Goal: Information Seeking & Learning: Learn about a topic

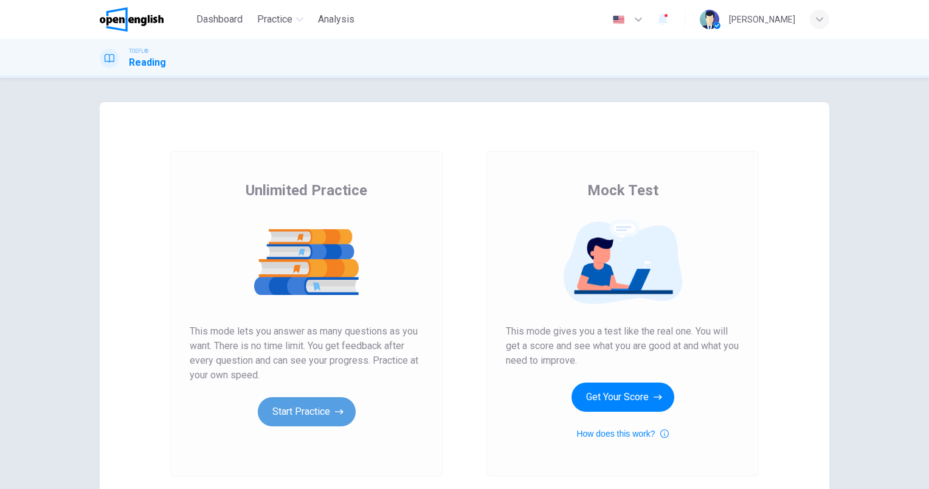
click at [295, 413] on button "Start Practice" at bounding box center [307, 411] width 98 height 29
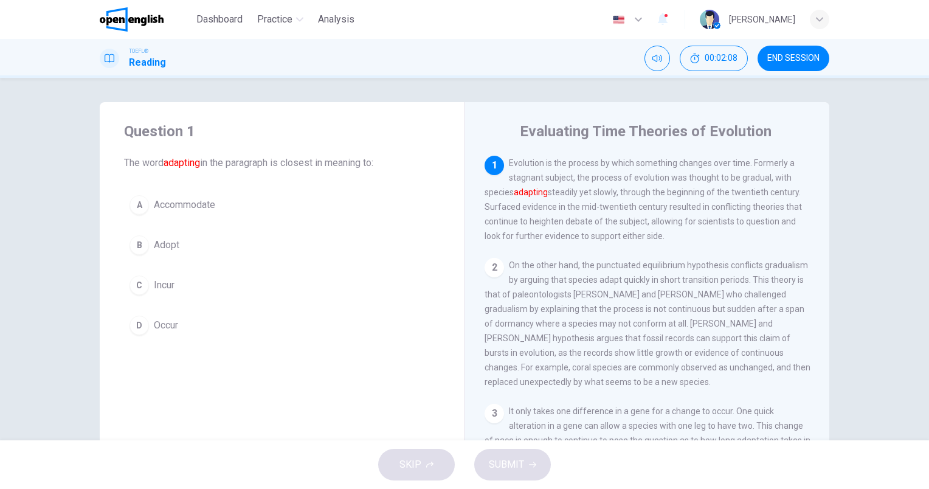
click at [207, 204] on span "Accommodate" at bounding box center [184, 205] width 61 height 15
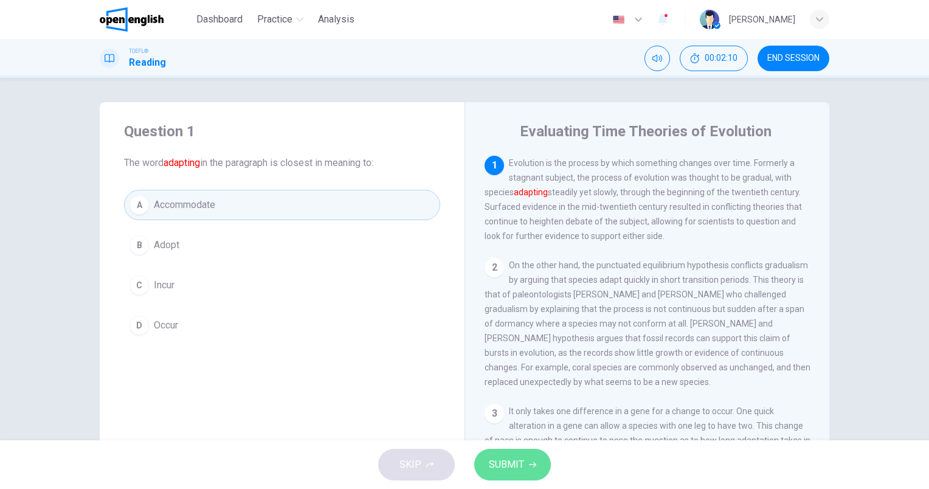
click at [509, 456] on span "SUBMIT" at bounding box center [506, 464] width 35 height 17
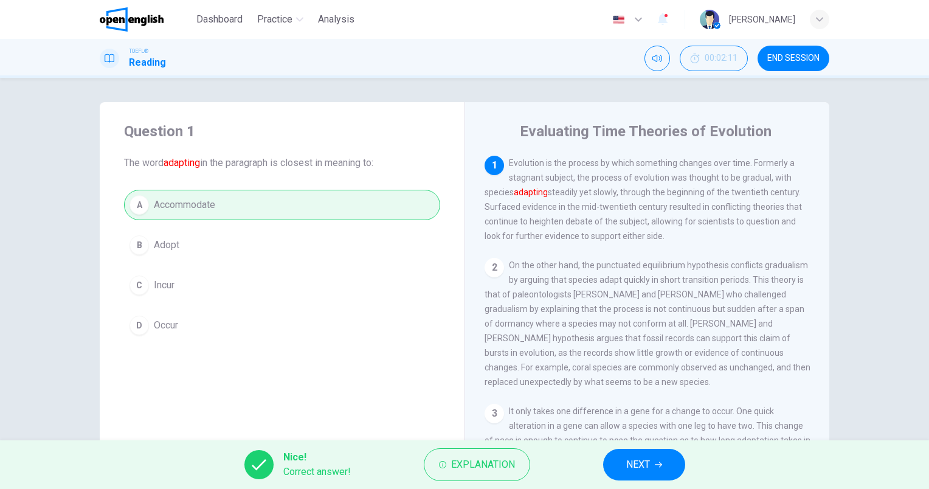
click at [643, 460] on span "NEXT" at bounding box center [638, 464] width 24 height 17
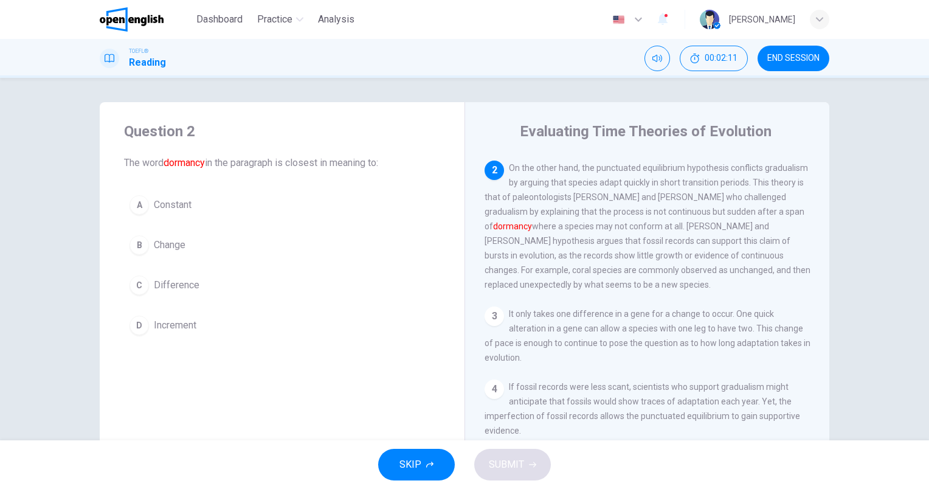
scroll to position [105, 0]
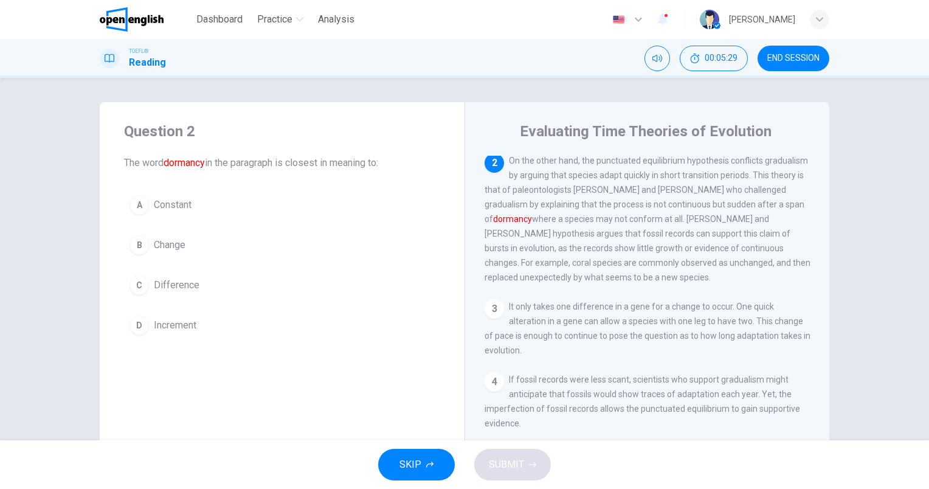
click at [185, 231] on button "B Change" at bounding box center [282, 245] width 316 height 30
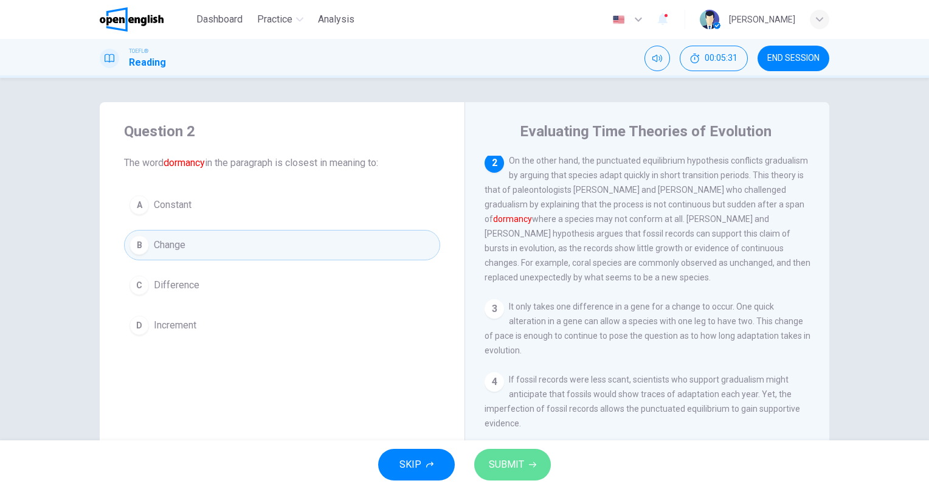
click at [507, 462] on span "SUBMIT" at bounding box center [506, 464] width 35 height 17
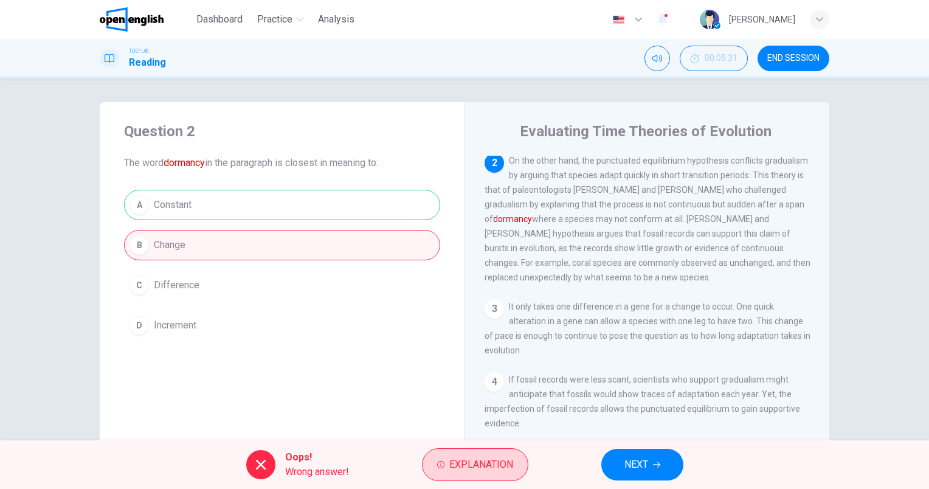
click at [454, 466] on span "Explanation" at bounding box center [481, 464] width 64 height 17
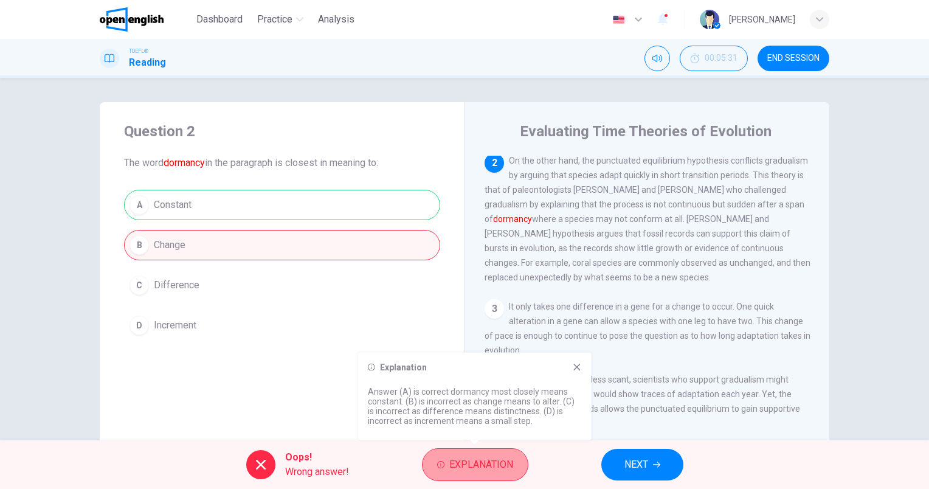
click at [454, 463] on span "Explanation" at bounding box center [481, 464] width 64 height 17
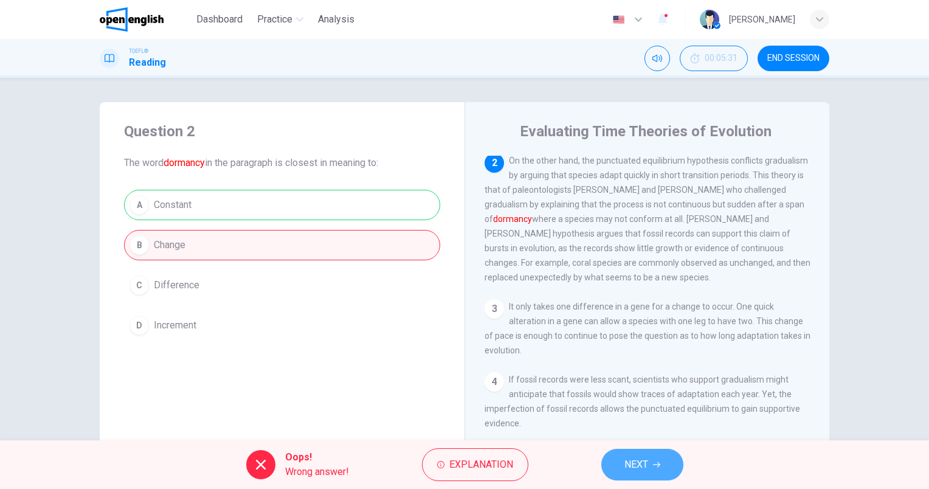
click at [649, 460] on button "NEXT" at bounding box center [642, 465] width 82 height 32
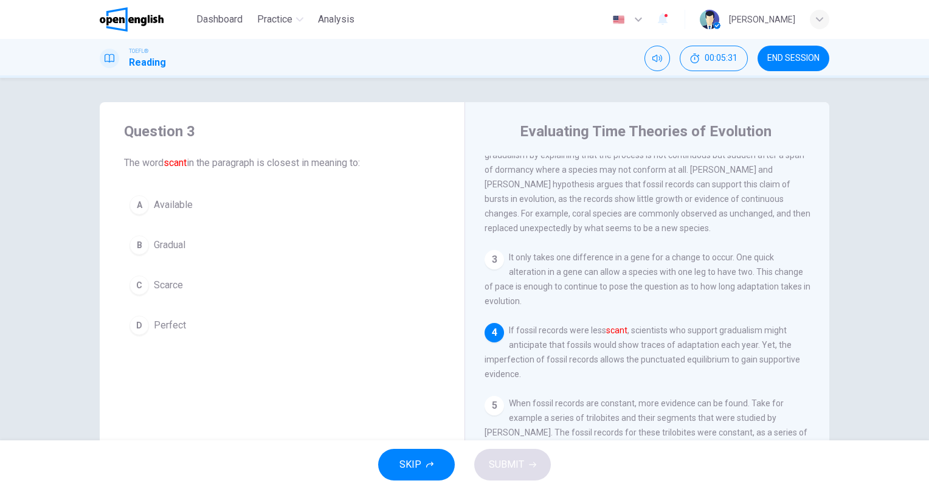
scroll to position [162, 0]
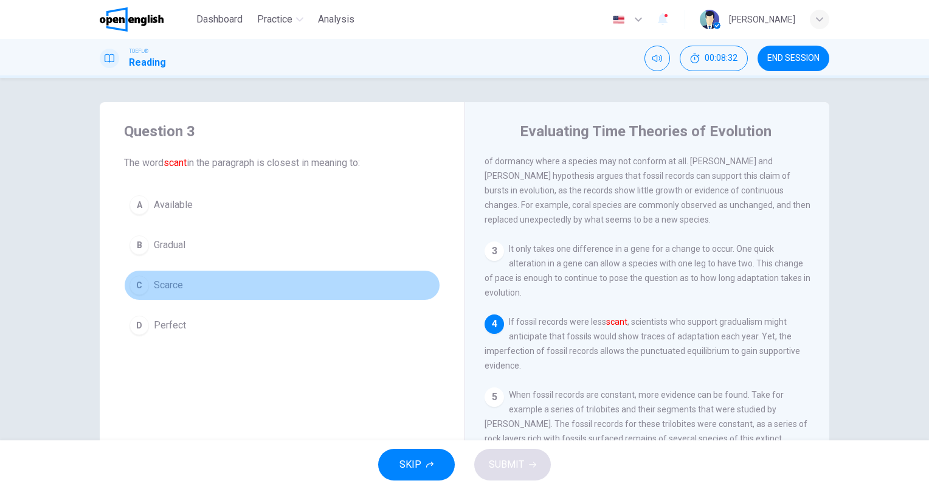
click at [179, 285] on span "Scarce" at bounding box center [168, 285] width 29 height 15
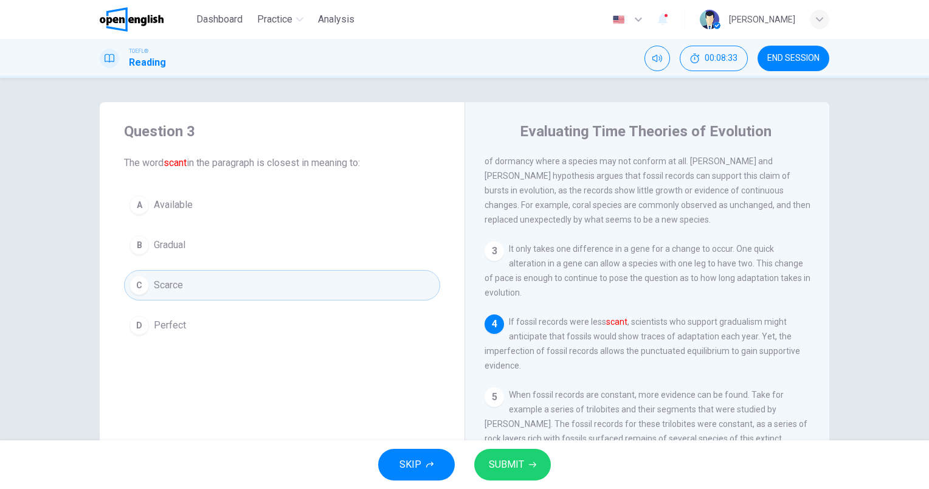
click at [505, 462] on span "SUBMIT" at bounding box center [506, 464] width 35 height 17
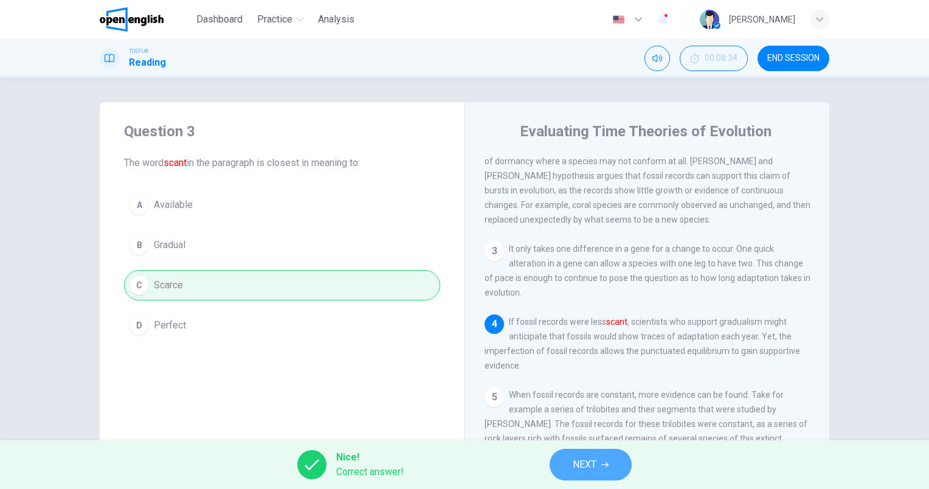
click at [605, 461] on icon "button" at bounding box center [604, 464] width 7 height 7
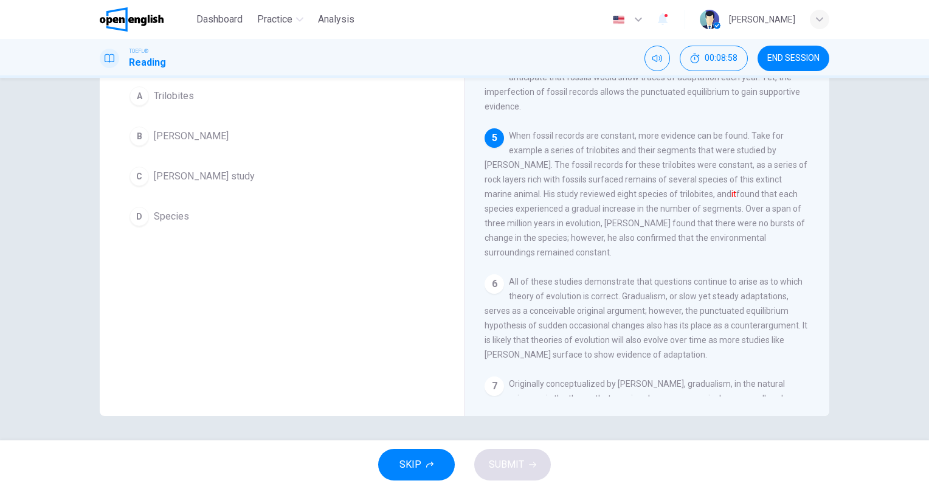
scroll to position [48, 0]
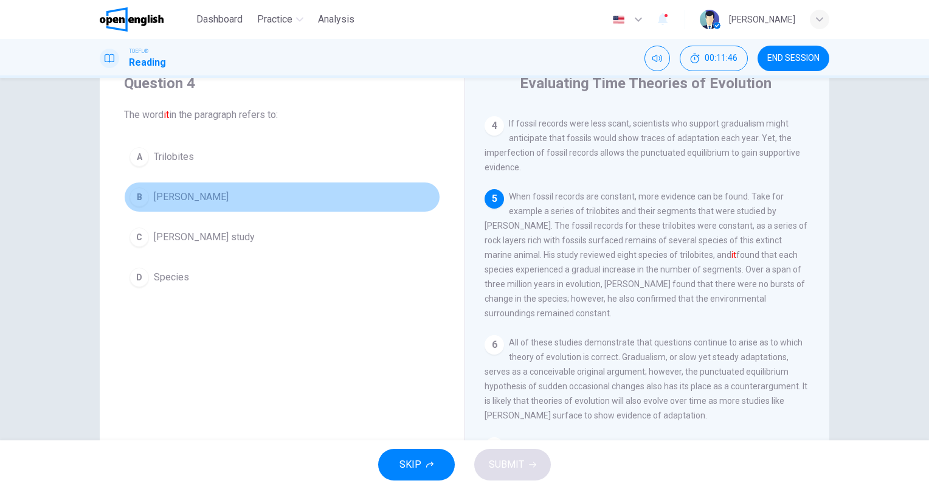
click at [198, 200] on span "[PERSON_NAME]" at bounding box center [191, 197] width 75 height 15
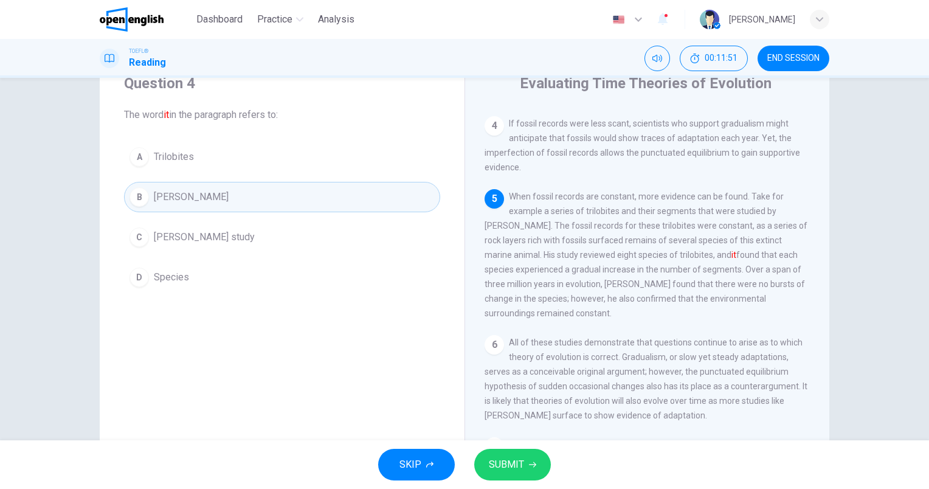
click at [199, 241] on span "[PERSON_NAME] study" at bounding box center [204, 237] width 101 height 15
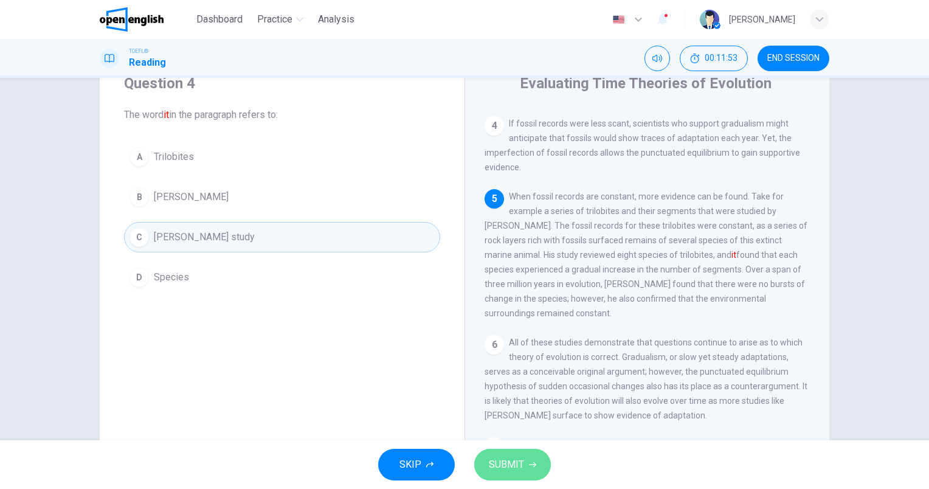
click at [510, 462] on span "SUBMIT" at bounding box center [506, 464] width 35 height 17
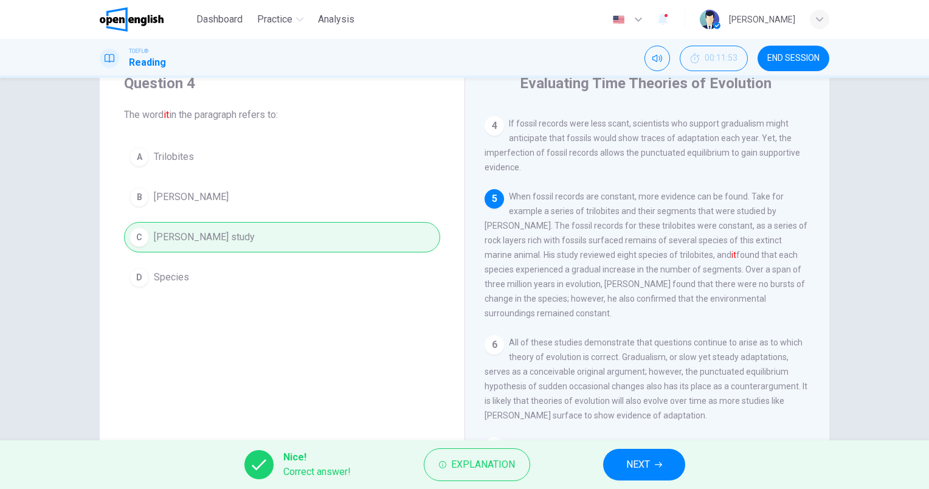
click at [646, 457] on span "NEXT" at bounding box center [638, 464] width 24 height 17
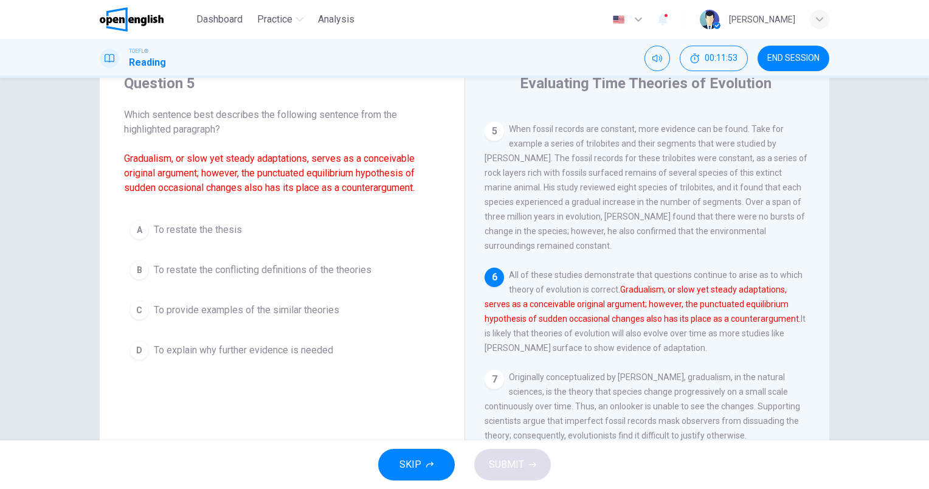
scroll to position [401, 0]
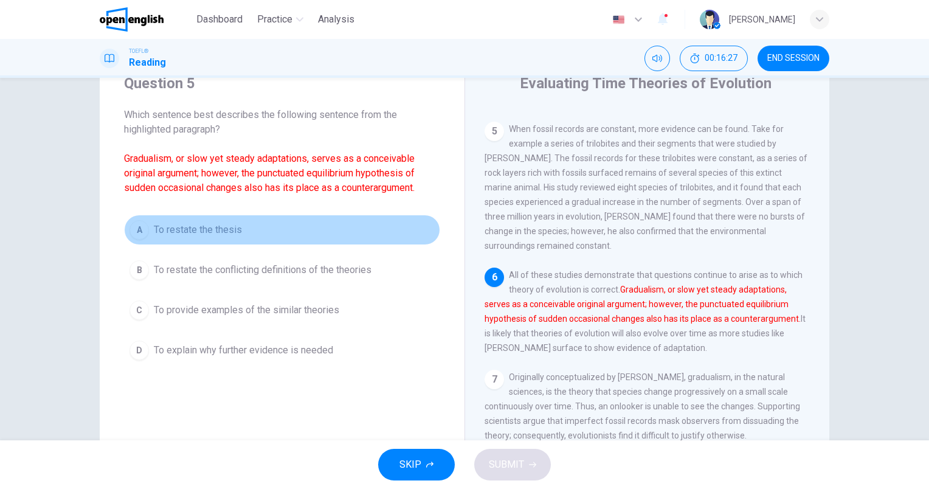
click at [225, 229] on span "To restate the thesis" at bounding box center [198, 230] width 88 height 15
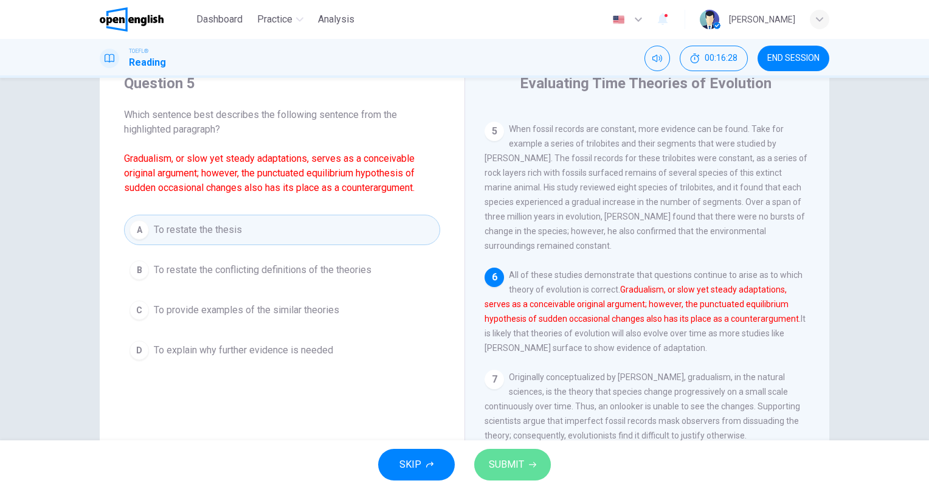
click at [524, 470] on button "SUBMIT" at bounding box center [512, 465] width 77 height 32
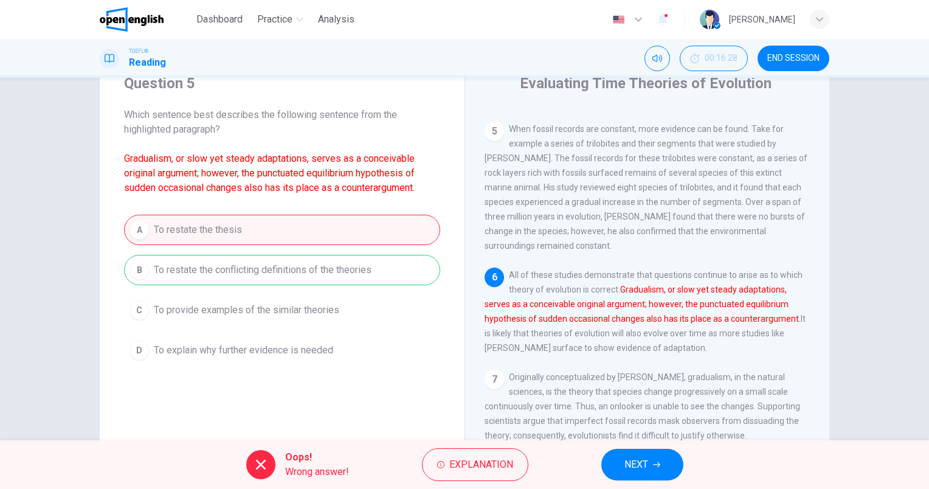
click at [482, 482] on div "Oops! Wrong answer! Explanation NEXT" at bounding box center [464, 464] width 929 height 49
click at [482, 471] on span "Explanation" at bounding box center [481, 464] width 64 height 17
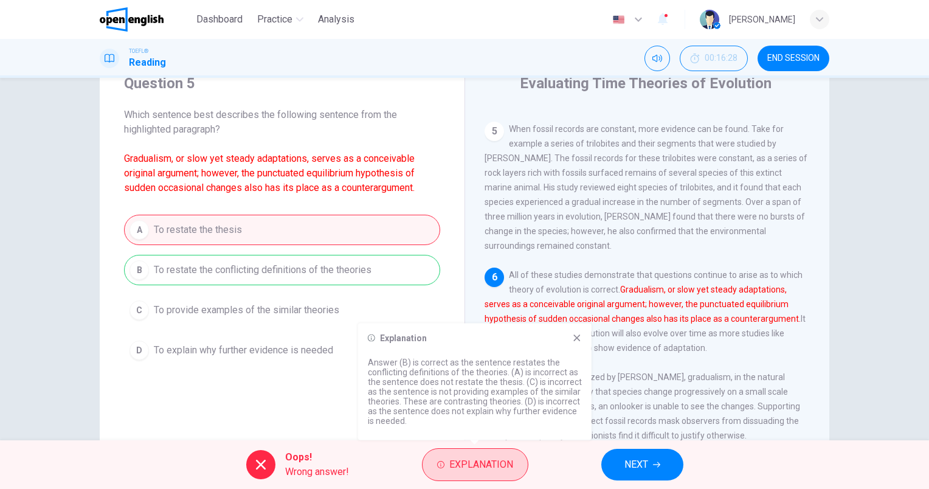
click at [482, 462] on span "Explanation" at bounding box center [481, 464] width 64 height 17
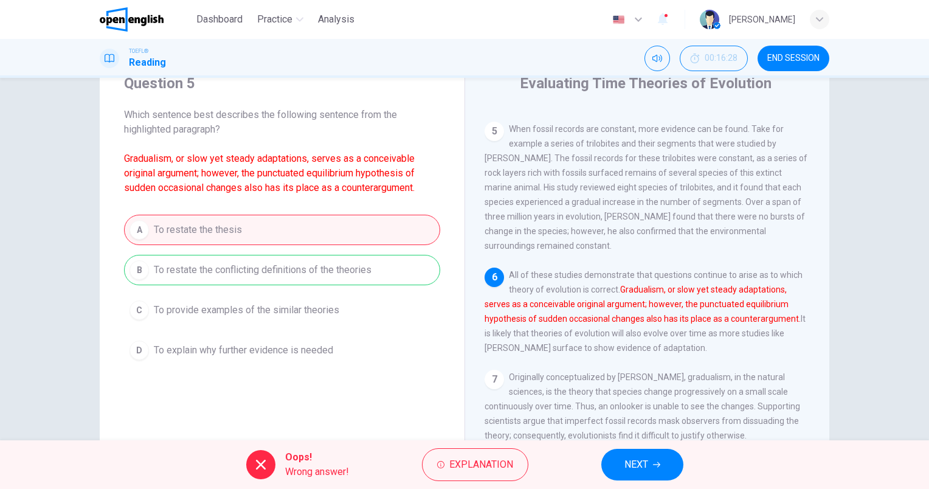
click at [638, 465] on span "NEXT" at bounding box center [637, 464] width 24 height 17
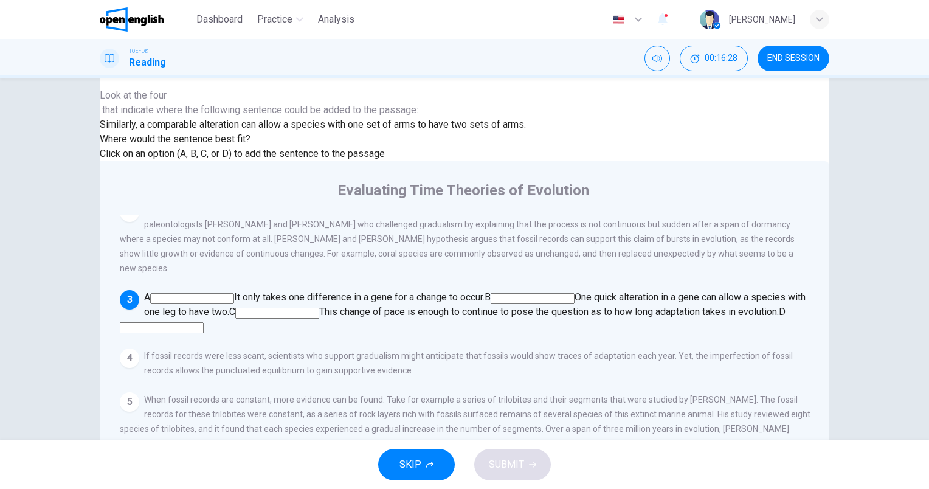
scroll to position [100, 0]
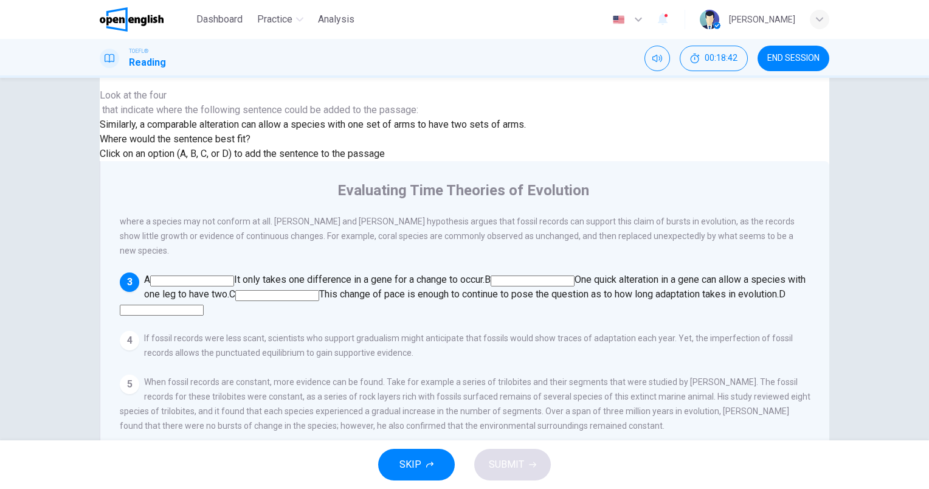
click at [575, 280] on input at bounding box center [533, 280] width 84 height 11
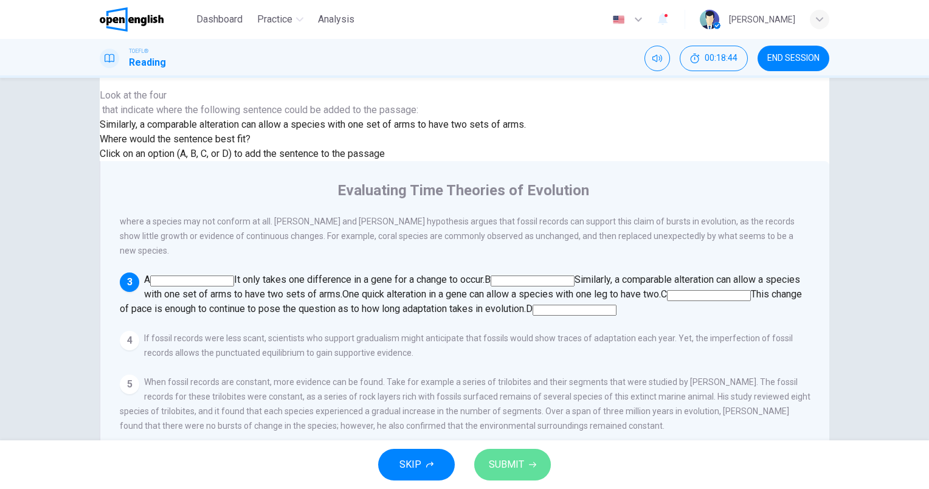
click at [484, 462] on button "SUBMIT" at bounding box center [512, 465] width 77 height 32
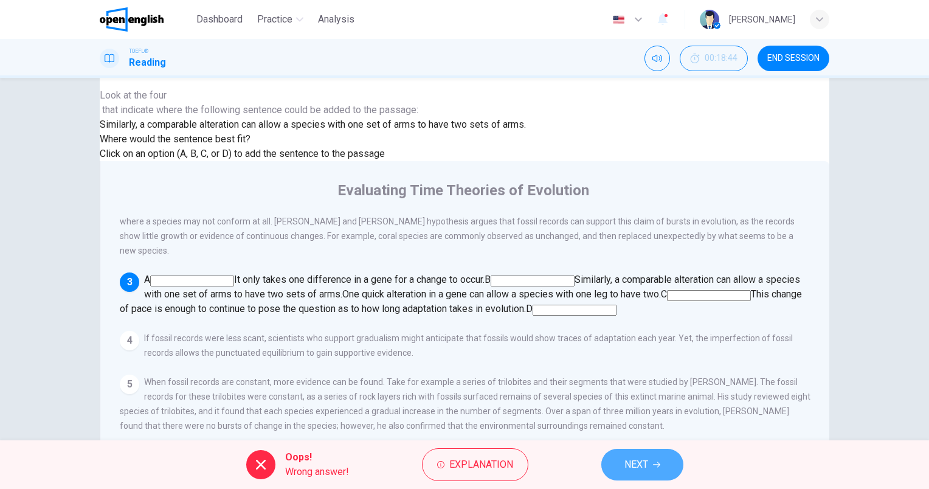
click at [659, 463] on icon "button" at bounding box center [656, 464] width 7 height 7
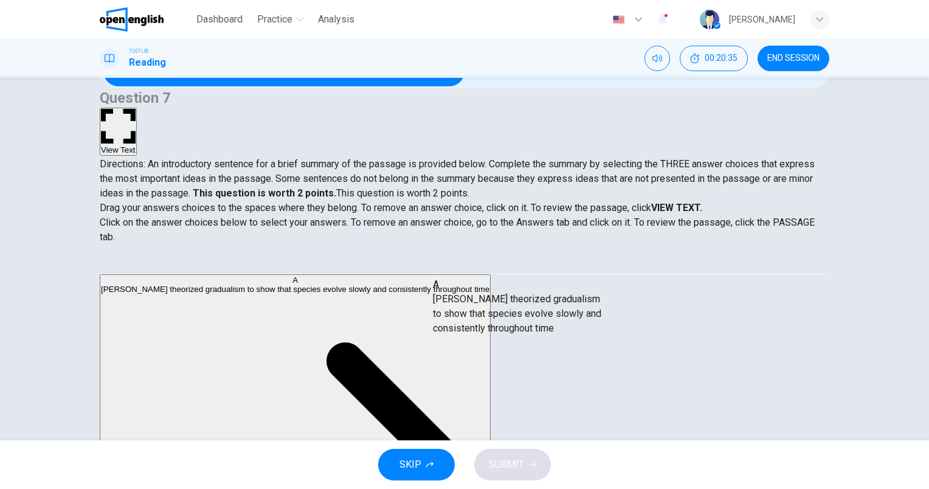
drag, startPoint x: 207, startPoint y: 304, endPoint x: 525, endPoint y: 319, distance: 317.8
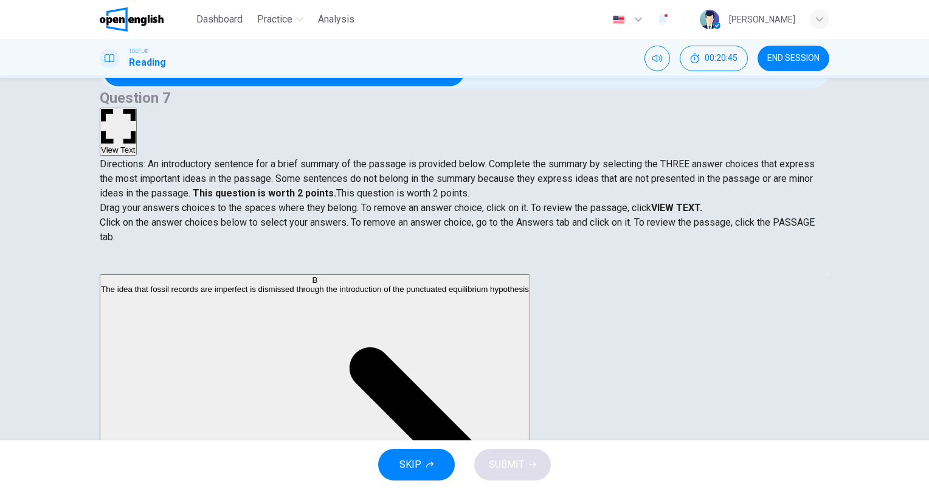
scroll to position [61, 0]
drag, startPoint x: 198, startPoint y: 343, endPoint x: 464, endPoint y: 394, distance: 271.2
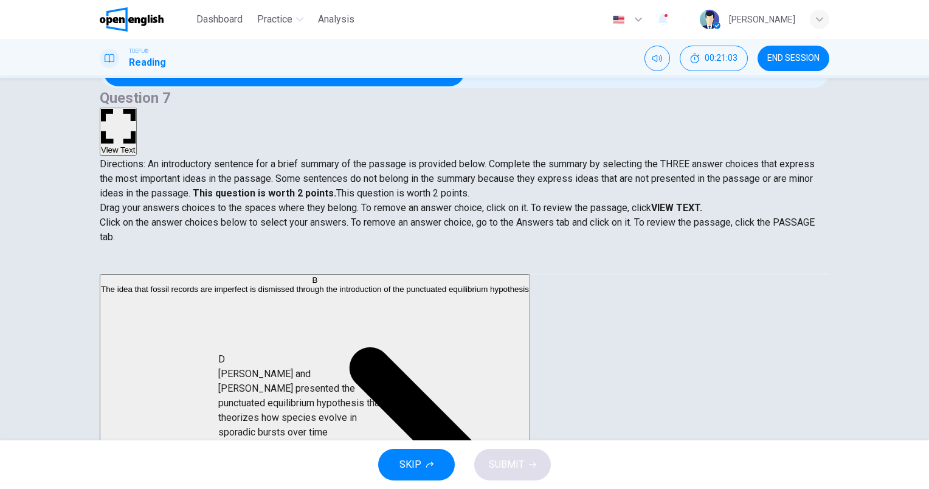
scroll to position [51, 0]
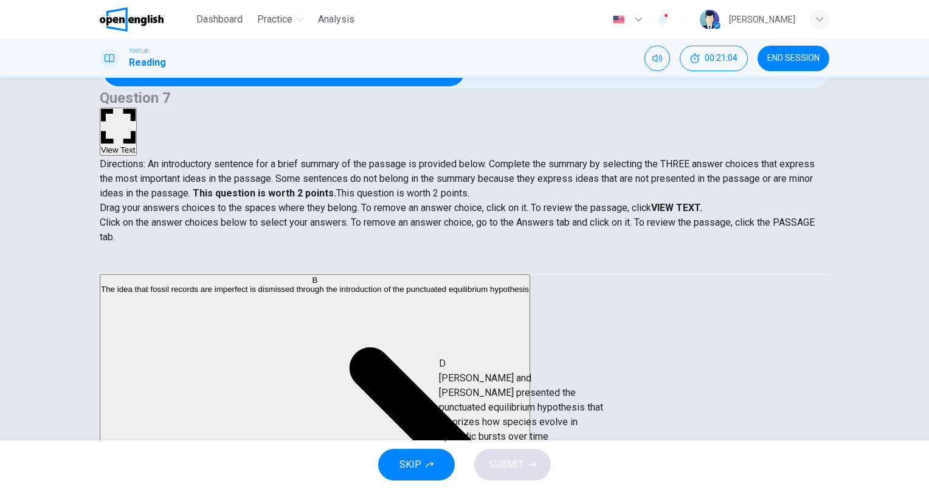
drag, startPoint x: 243, startPoint y: 366, endPoint x: 564, endPoint y: 421, distance: 325.8
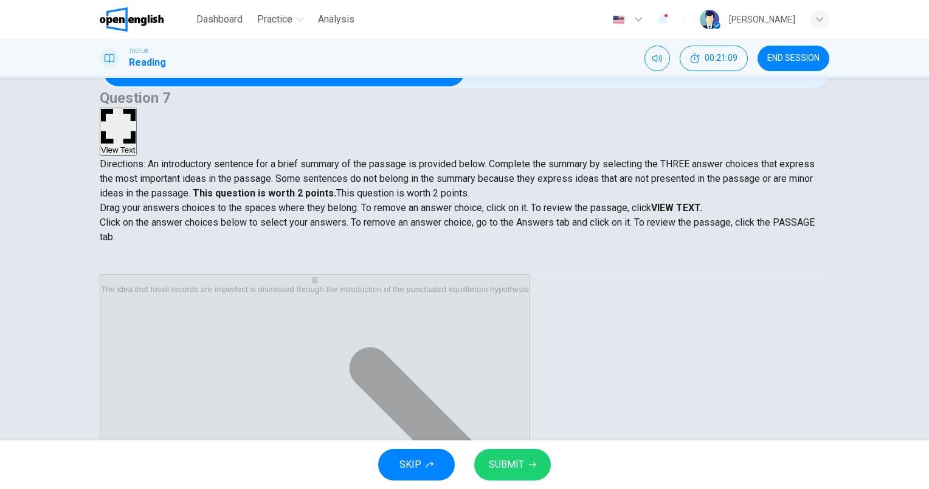
scroll to position [95, 0]
click at [513, 462] on span "SUBMIT" at bounding box center [506, 464] width 35 height 17
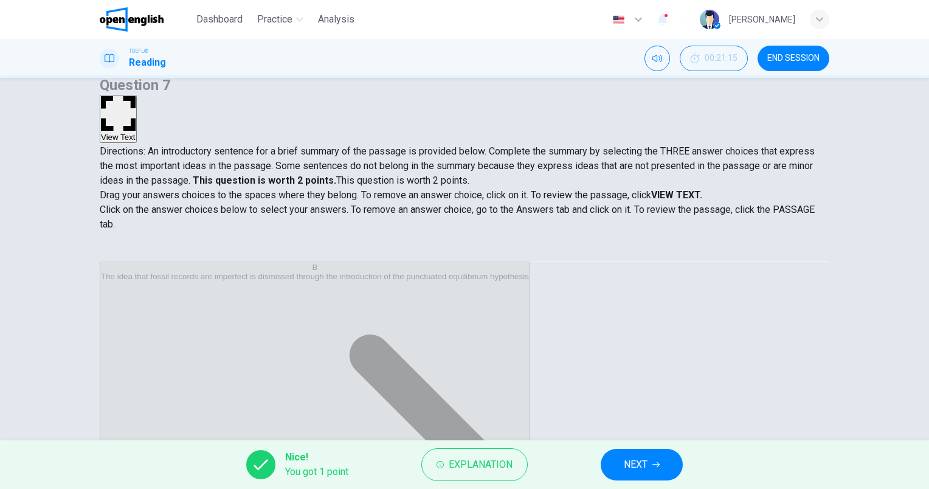
scroll to position [48, 0]
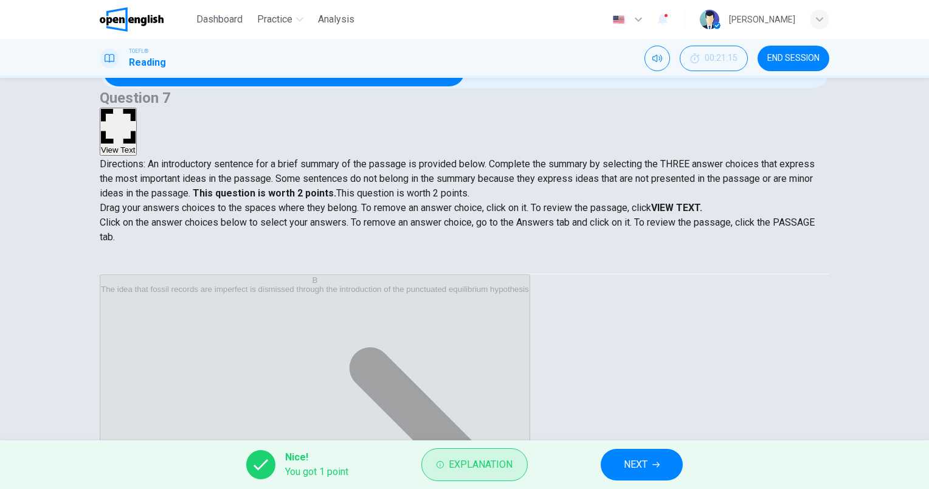
click at [467, 459] on span "Explanation" at bounding box center [481, 464] width 64 height 17
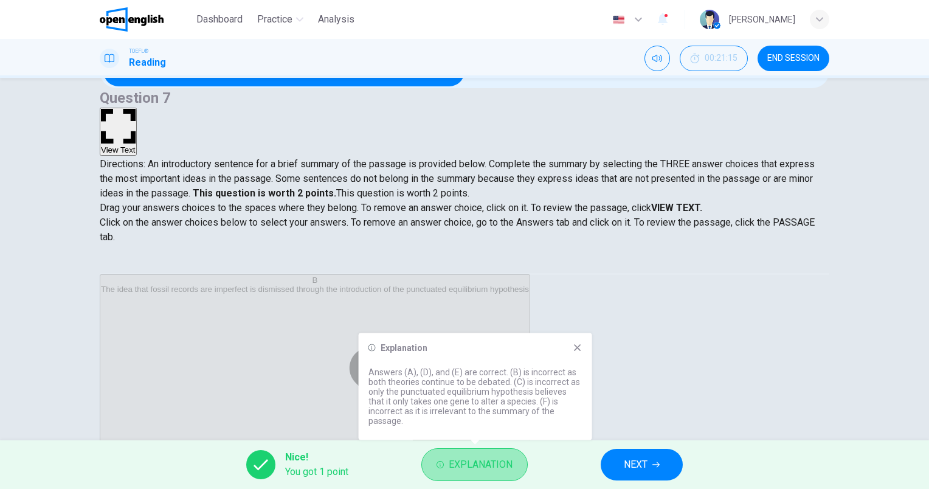
click at [484, 474] on button "Explanation" at bounding box center [474, 464] width 106 height 33
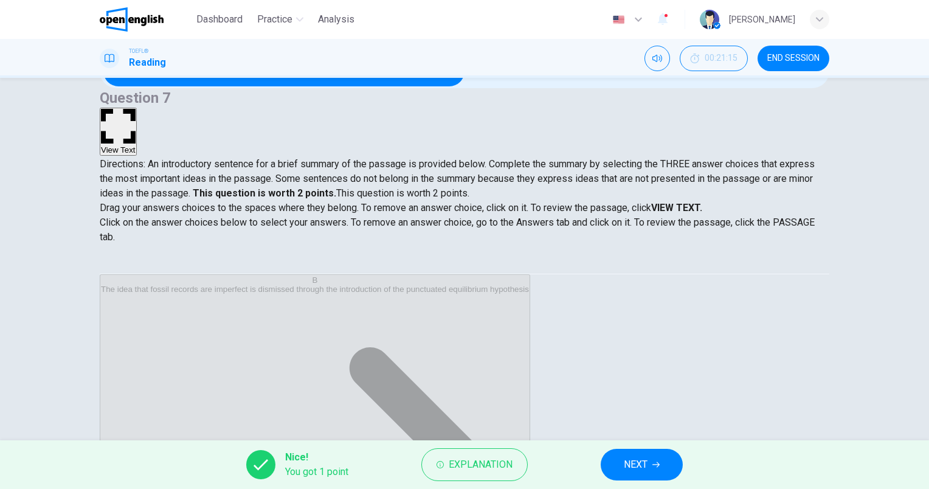
click at [650, 462] on button "NEXT" at bounding box center [642, 465] width 82 height 32
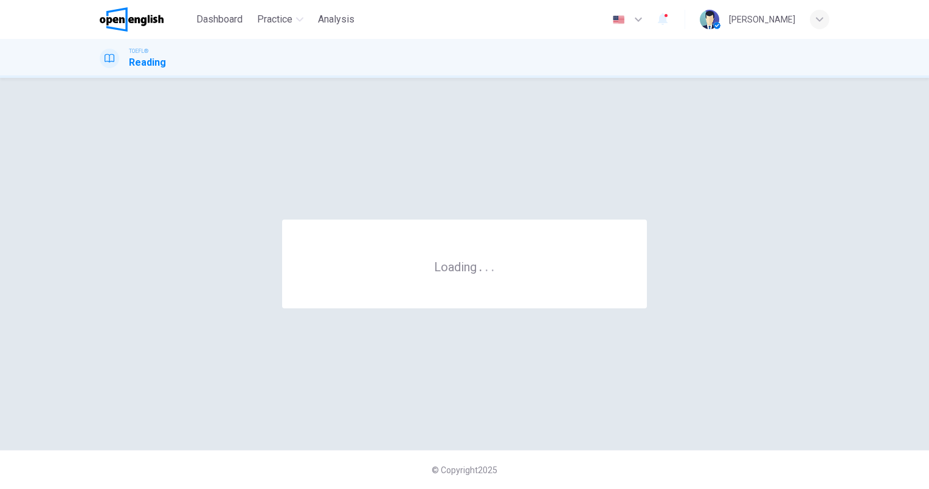
scroll to position [0, 0]
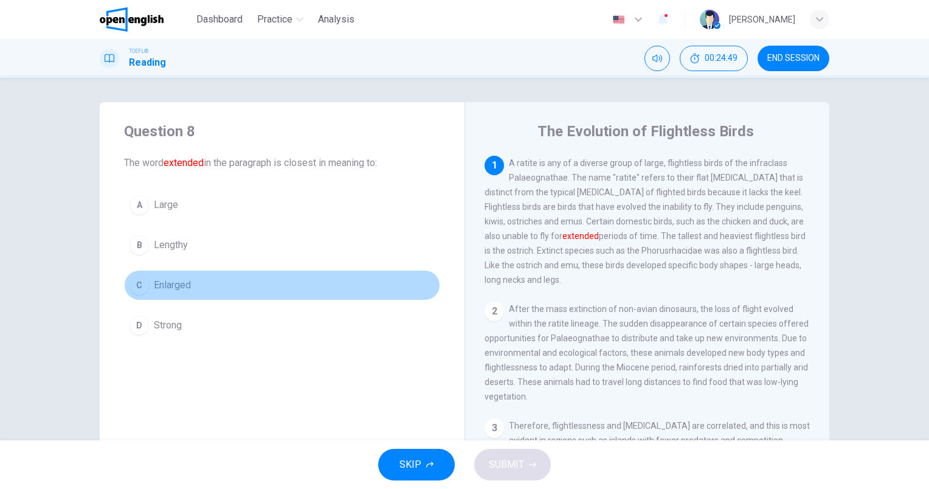
click at [165, 289] on span "Enlarged" at bounding box center [172, 285] width 37 height 15
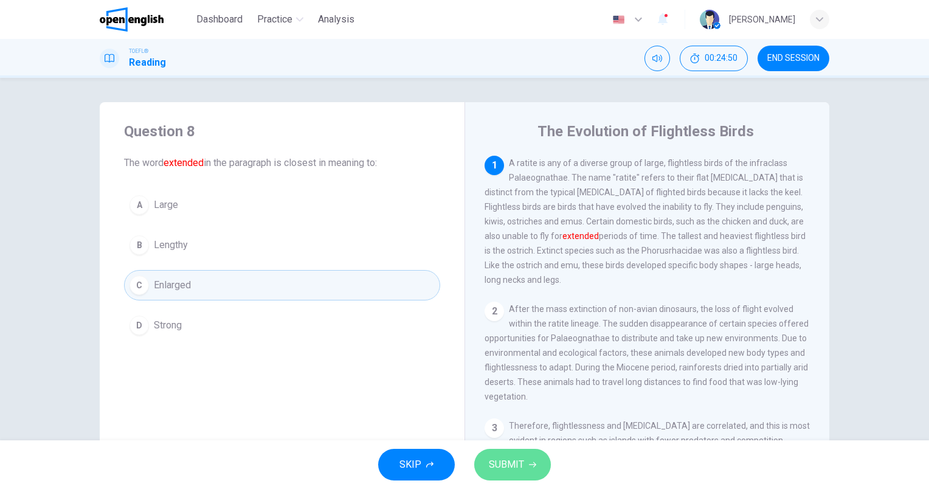
click at [500, 463] on span "SUBMIT" at bounding box center [506, 464] width 35 height 17
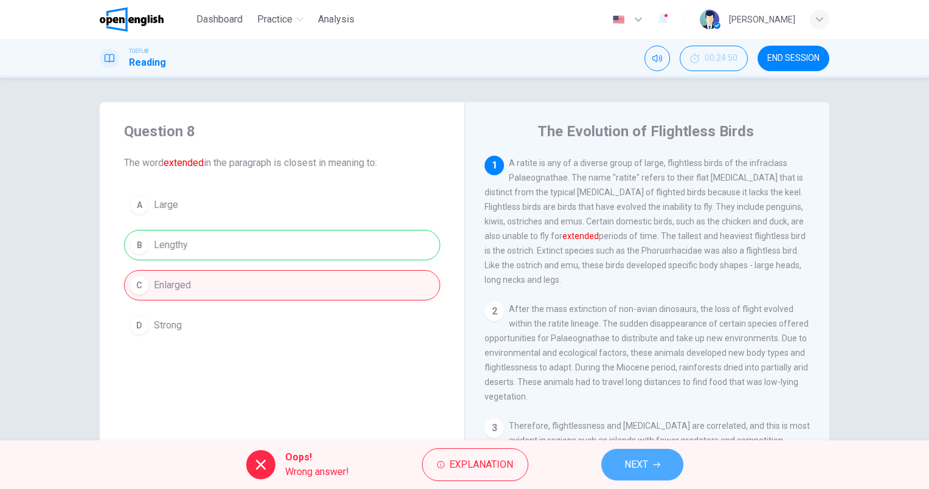
click at [647, 456] on span "NEXT" at bounding box center [637, 464] width 24 height 17
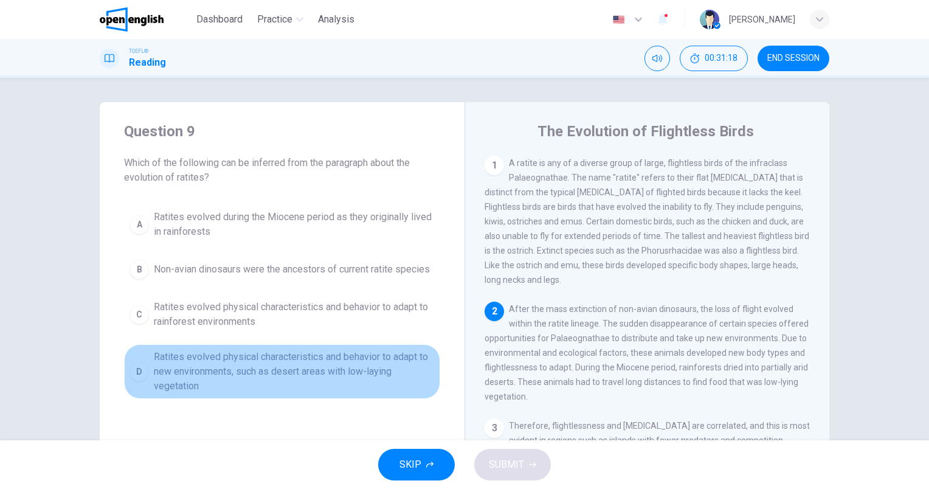
click at [335, 365] on span "Ratites evolved physical characteristics and behavior to adapt to new environme…" at bounding box center [294, 372] width 281 height 44
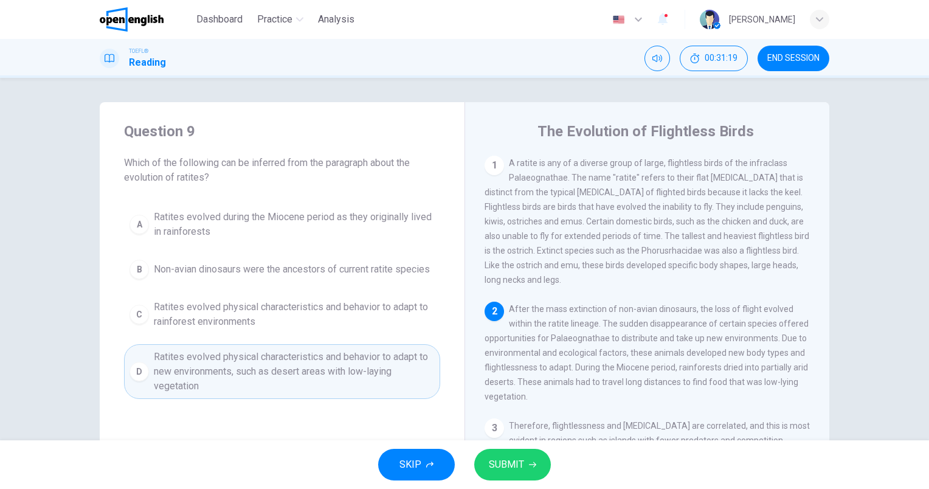
click at [486, 463] on button "SUBMIT" at bounding box center [512, 465] width 77 height 32
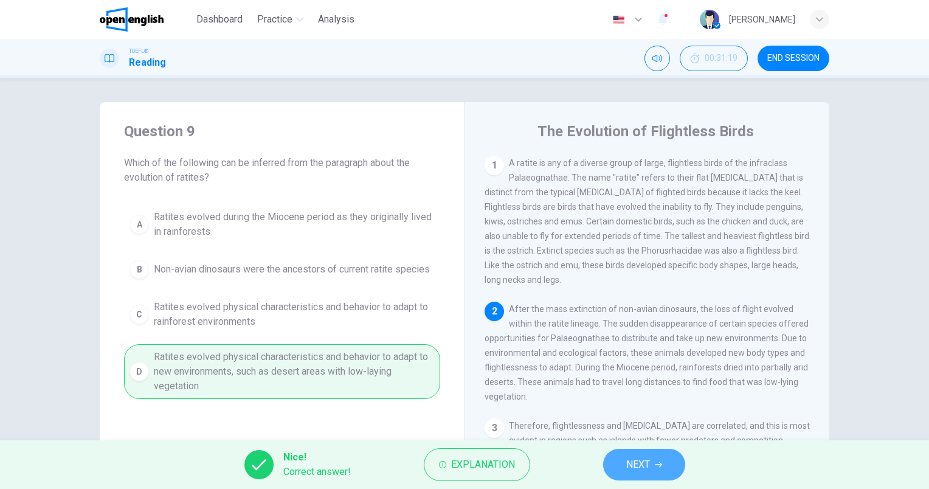
click at [649, 465] on span "NEXT" at bounding box center [638, 464] width 24 height 17
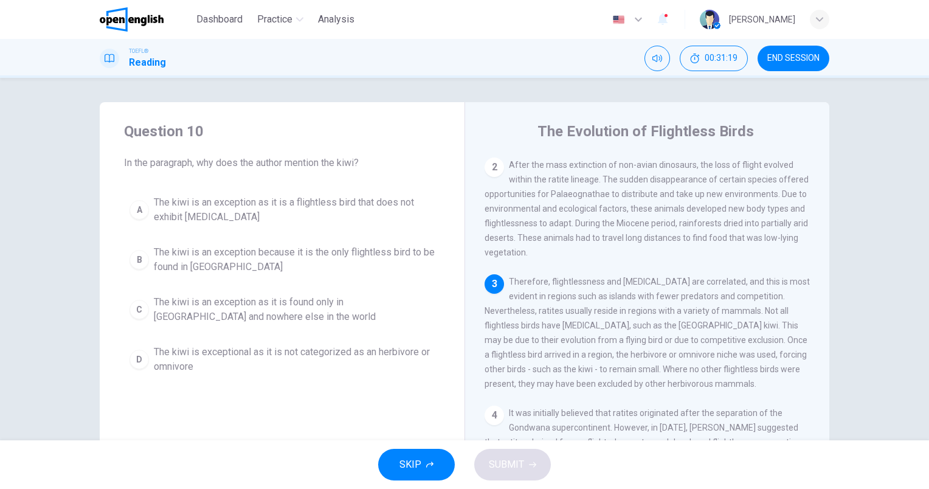
scroll to position [163, 0]
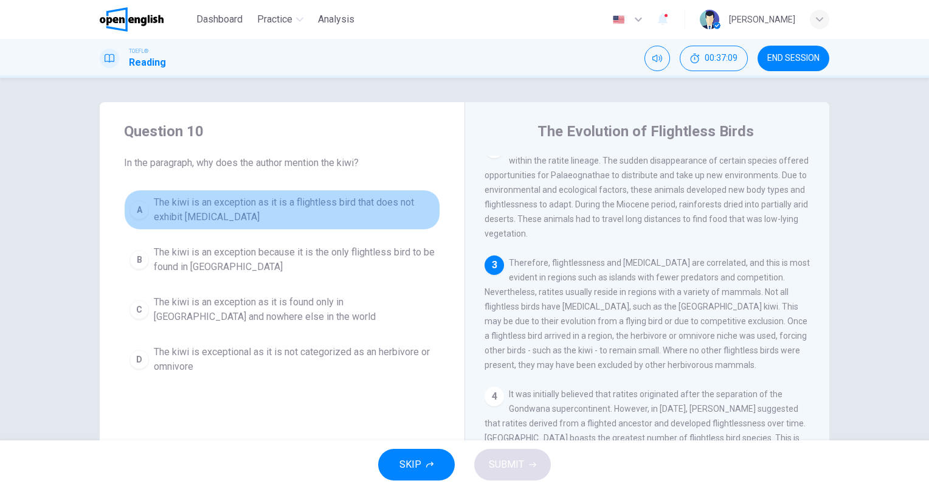
click at [244, 200] on span "The kiwi is an exception as it is a flightless bird that does not exhibit [MEDI…" at bounding box center [294, 209] width 281 height 29
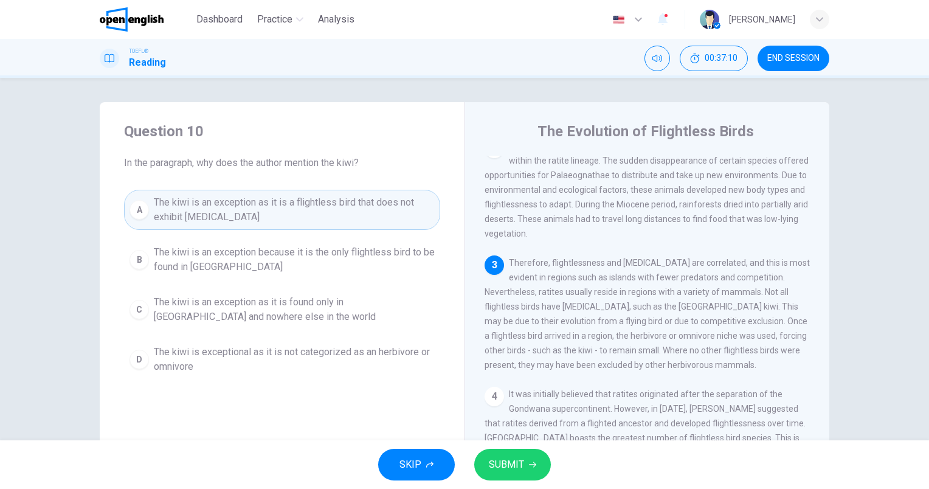
click at [523, 459] on span "SUBMIT" at bounding box center [506, 464] width 35 height 17
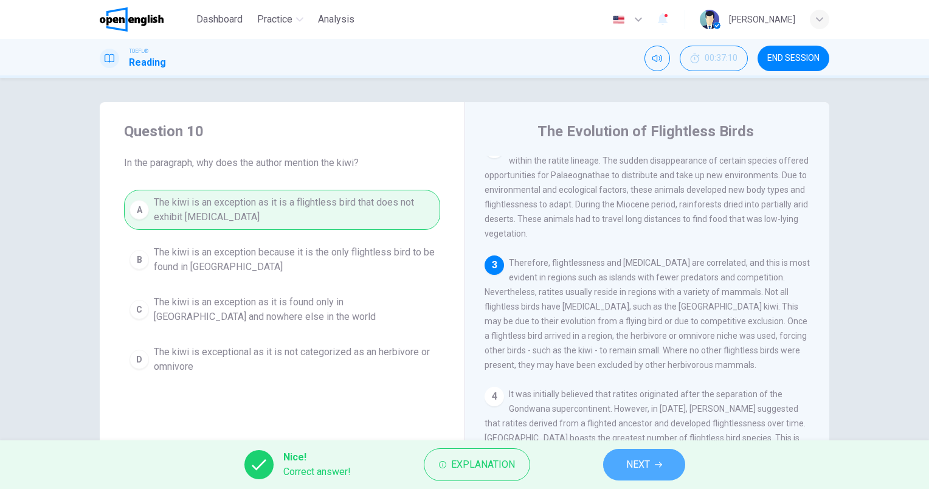
click at [654, 470] on button "NEXT" at bounding box center [644, 465] width 82 height 32
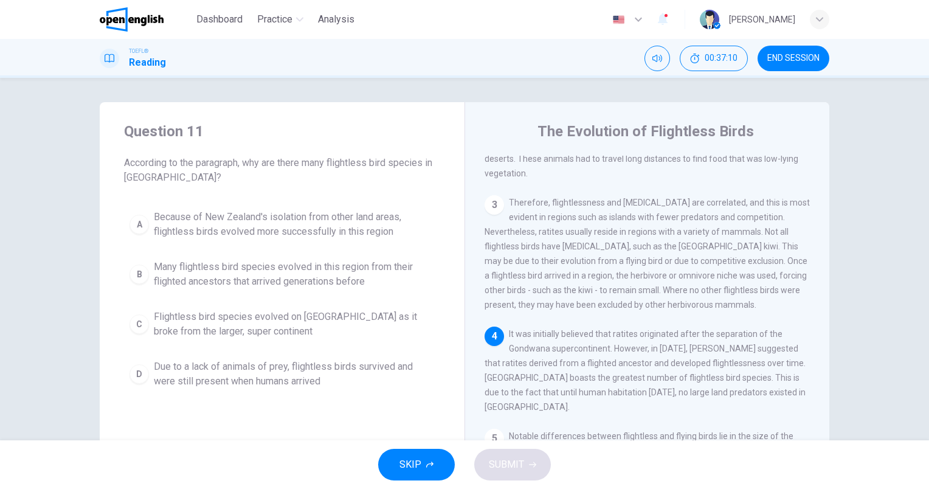
scroll to position [268, 0]
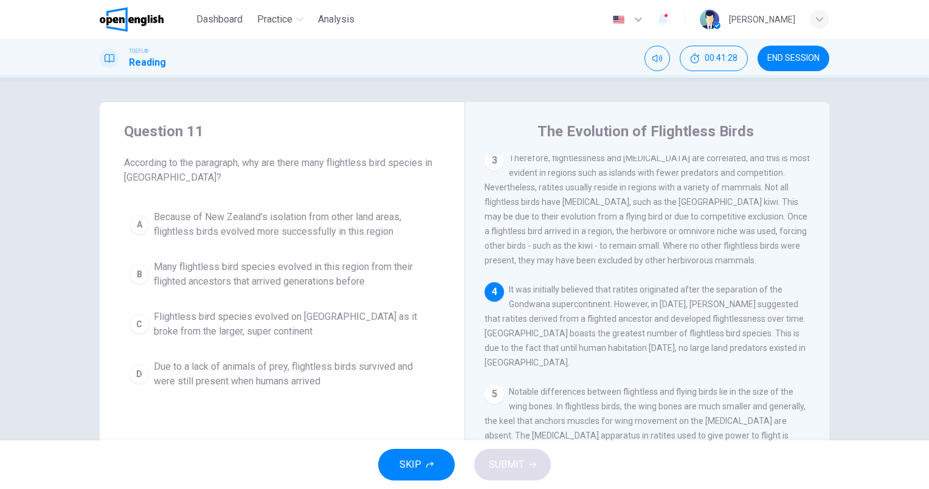
click at [271, 354] on button "D Due to a lack of animals of prey, flightless birds survived and were still pr…" at bounding box center [282, 374] width 316 height 40
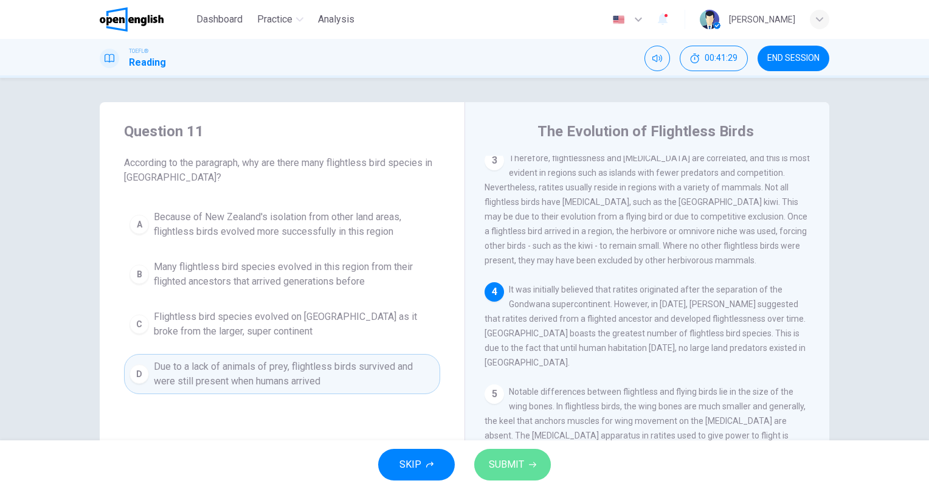
click at [511, 459] on span "SUBMIT" at bounding box center [506, 464] width 35 height 17
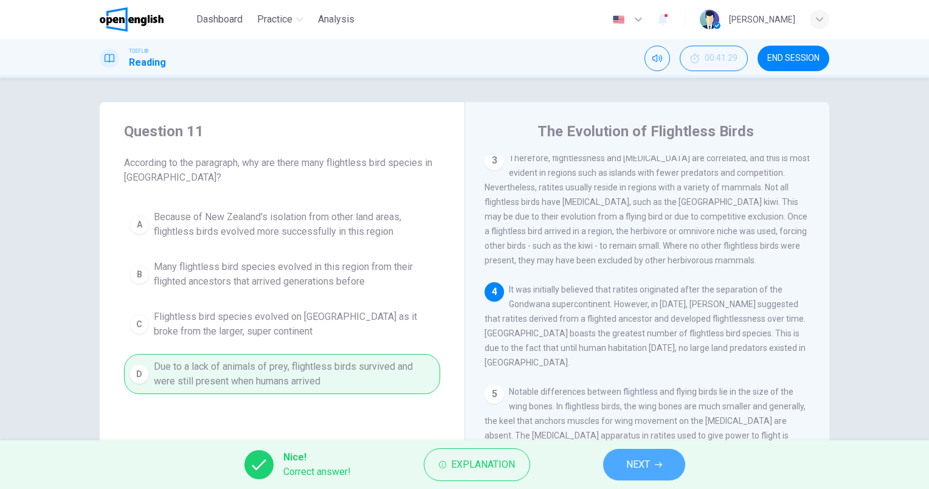
click at [646, 472] on span "NEXT" at bounding box center [638, 464] width 24 height 17
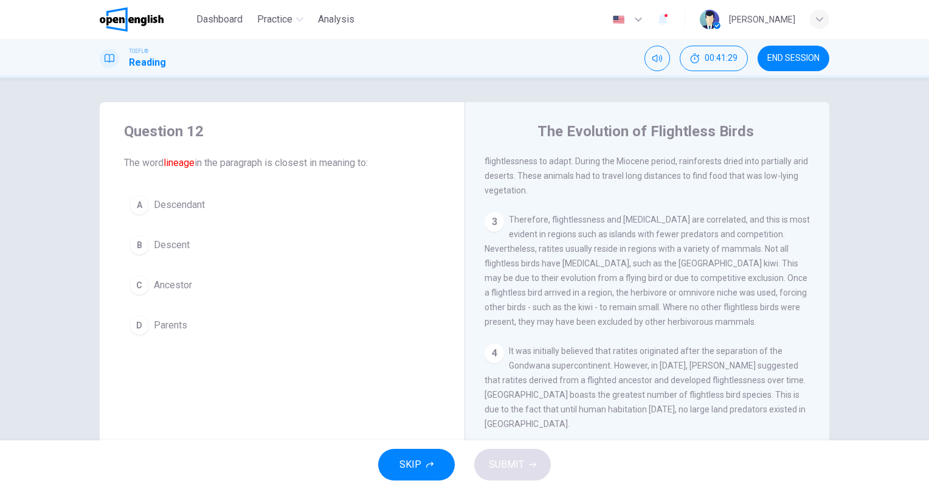
scroll to position [150, 0]
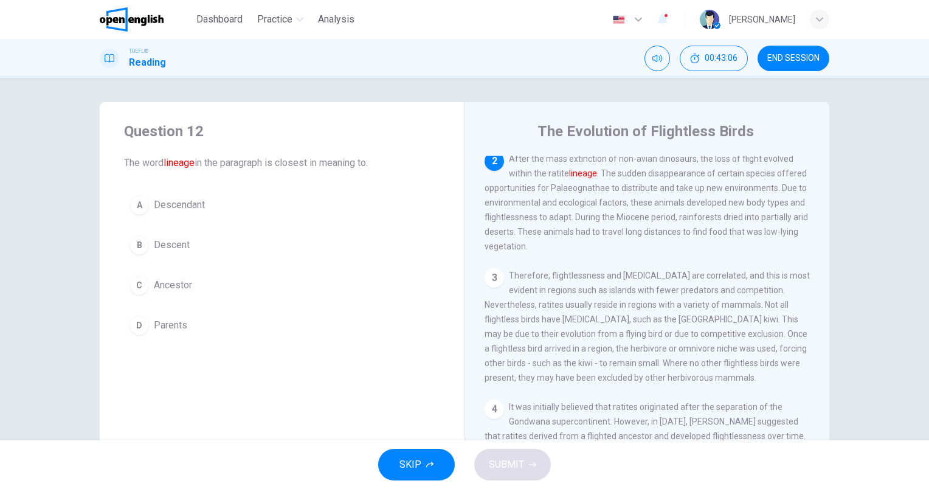
click at [182, 202] on span "Descendant" at bounding box center [179, 205] width 51 height 15
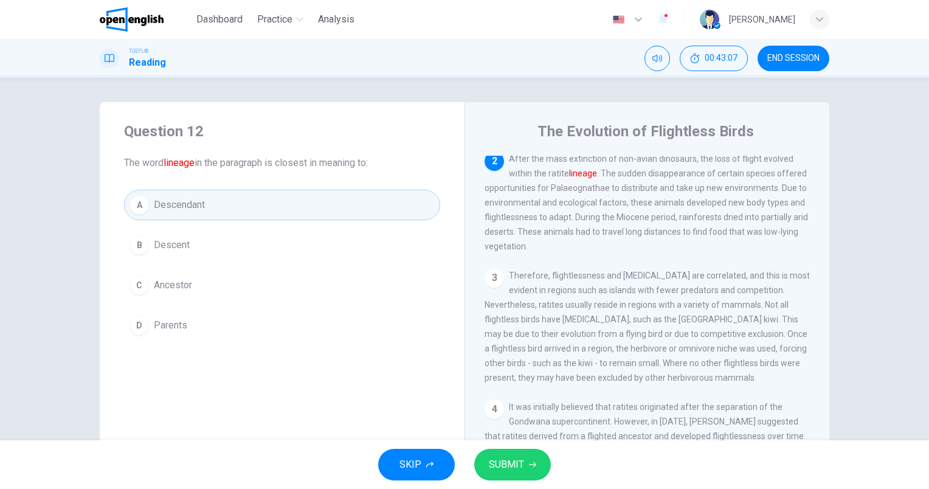
click at [508, 464] on span "SUBMIT" at bounding box center [506, 464] width 35 height 17
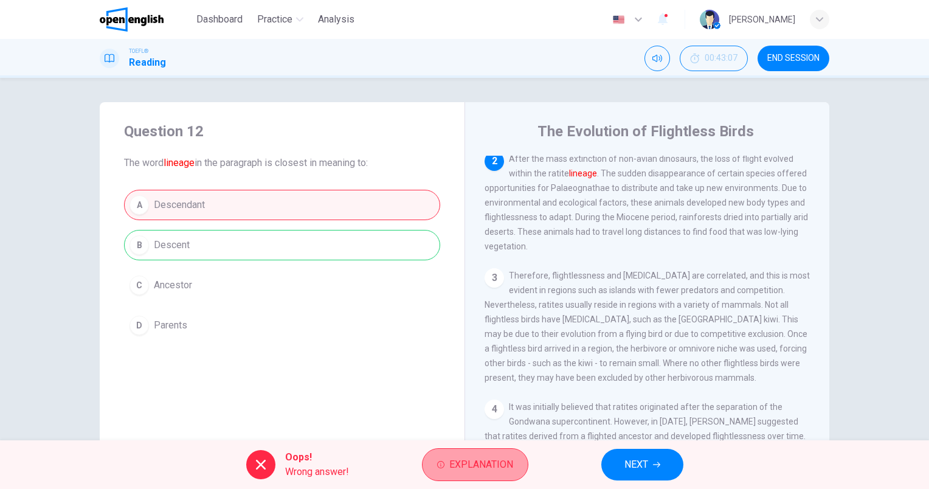
click at [488, 462] on span "Explanation" at bounding box center [481, 464] width 64 height 17
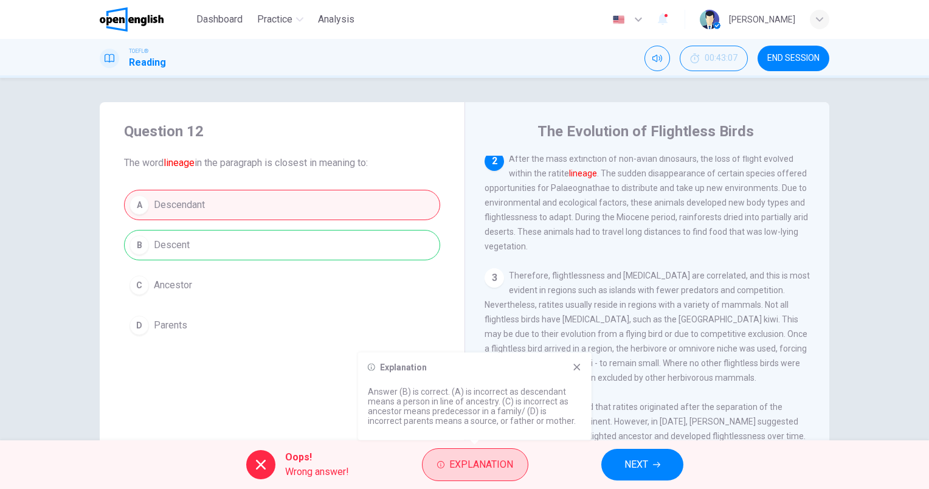
click at [455, 462] on span "Explanation" at bounding box center [481, 464] width 64 height 17
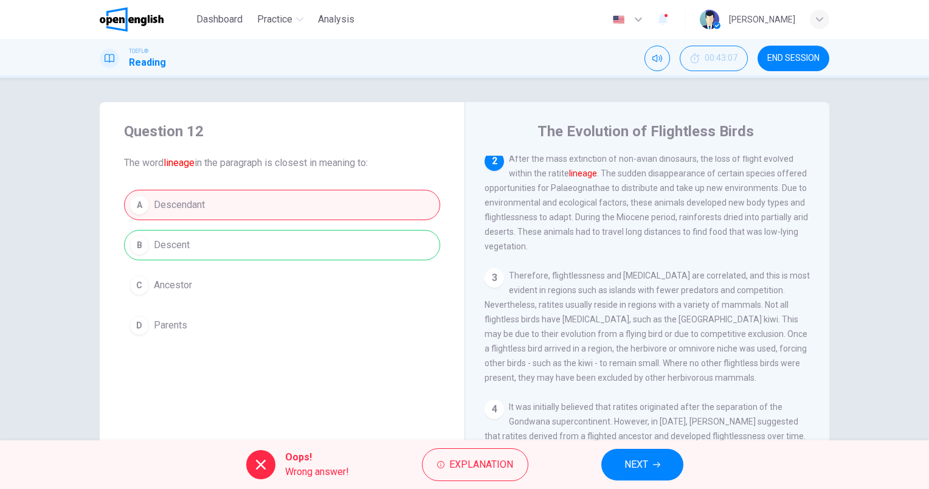
click at [640, 472] on span "NEXT" at bounding box center [637, 464] width 24 height 17
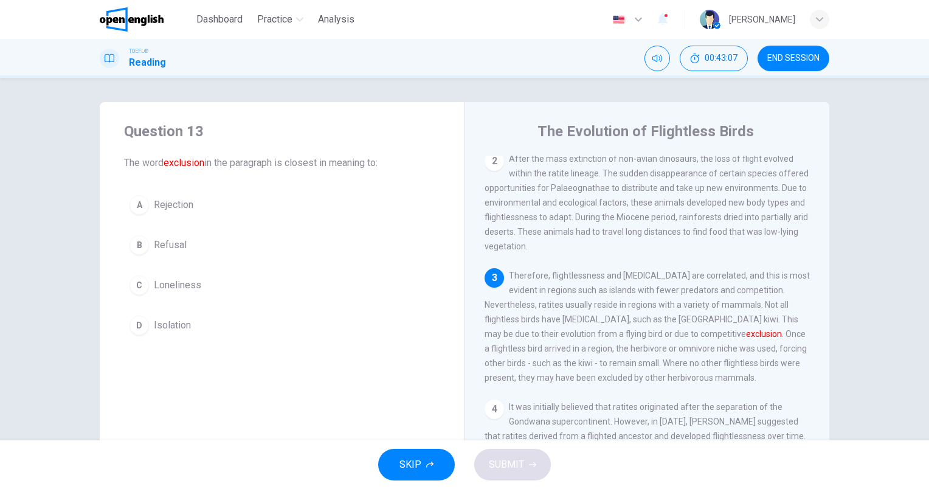
scroll to position [163, 0]
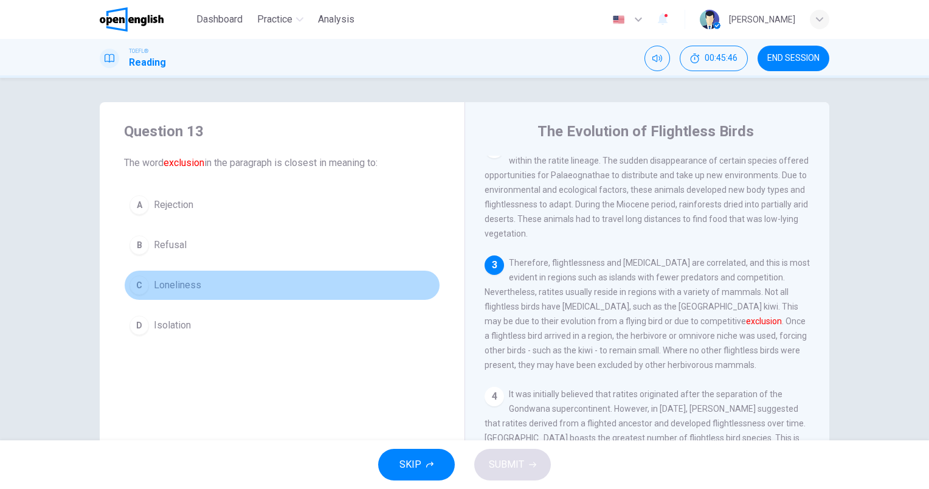
click at [173, 280] on span "Loneliness" at bounding box center [177, 285] width 47 height 15
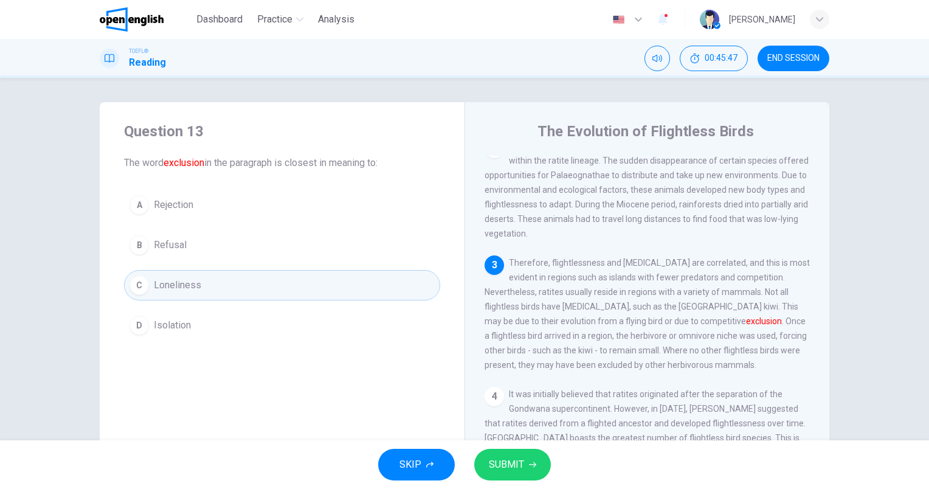
click at [499, 458] on span "SUBMIT" at bounding box center [506, 464] width 35 height 17
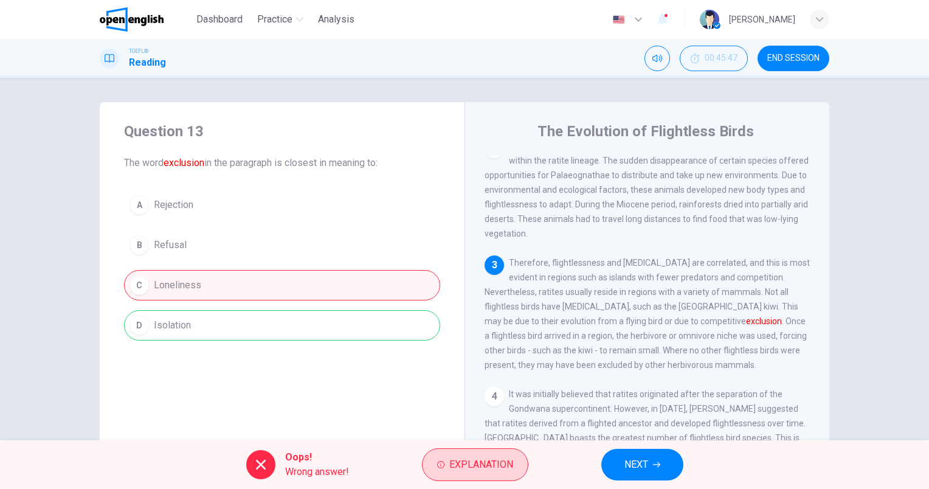
click at [474, 462] on span "Explanation" at bounding box center [481, 464] width 64 height 17
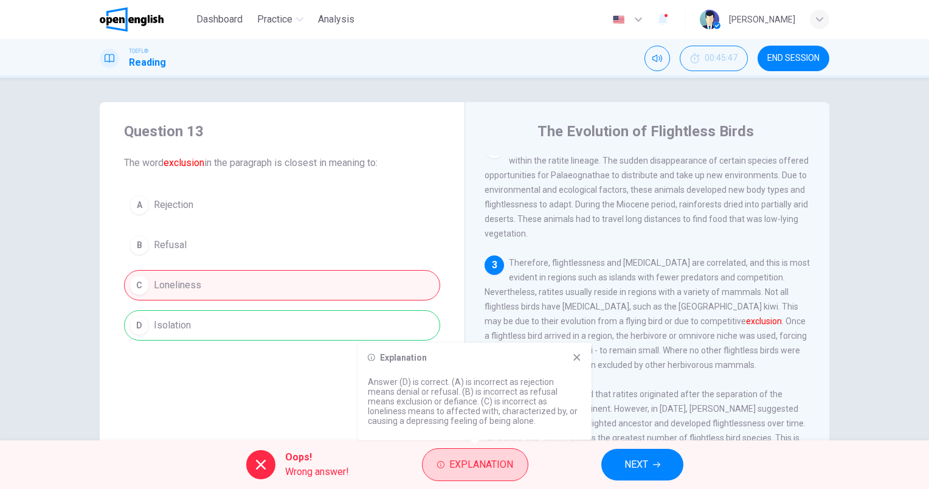
click at [457, 470] on span "Explanation" at bounding box center [481, 464] width 64 height 17
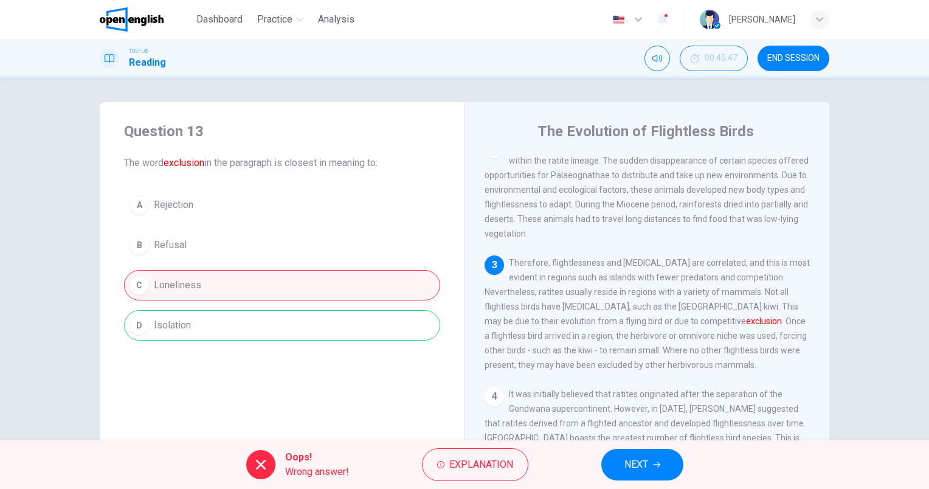
click at [665, 467] on button "NEXT" at bounding box center [642, 465] width 82 height 32
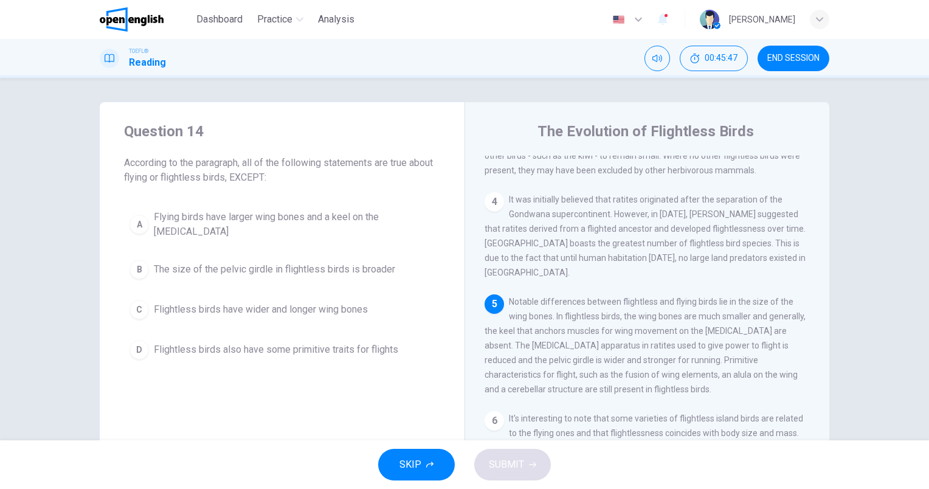
scroll to position [388, 0]
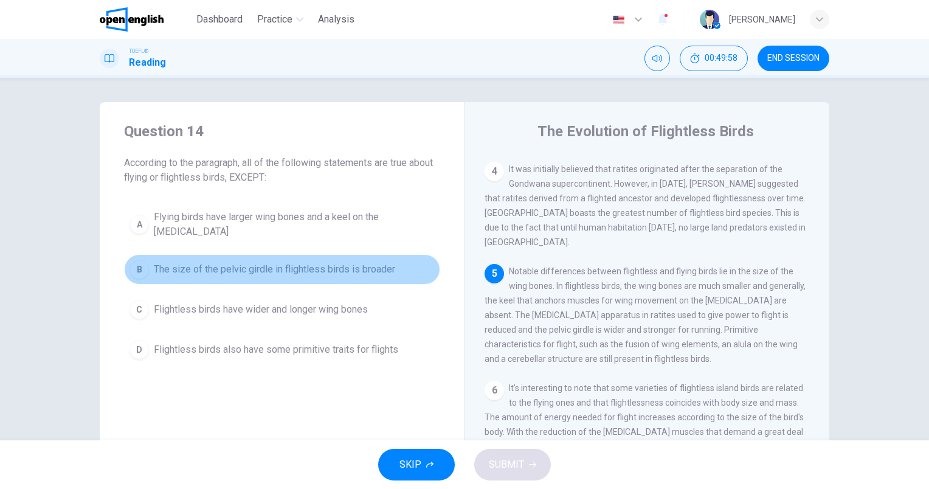
click at [361, 262] on span "The size of the pelvic girdle in flightless birds is broader" at bounding box center [274, 269] width 241 height 15
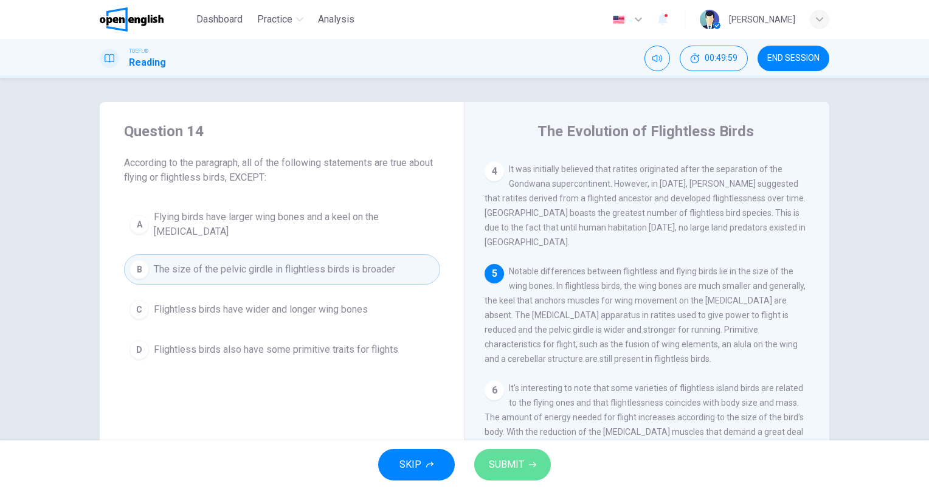
click at [516, 456] on span "SUBMIT" at bounding box center [506, 464] width 35 height 17
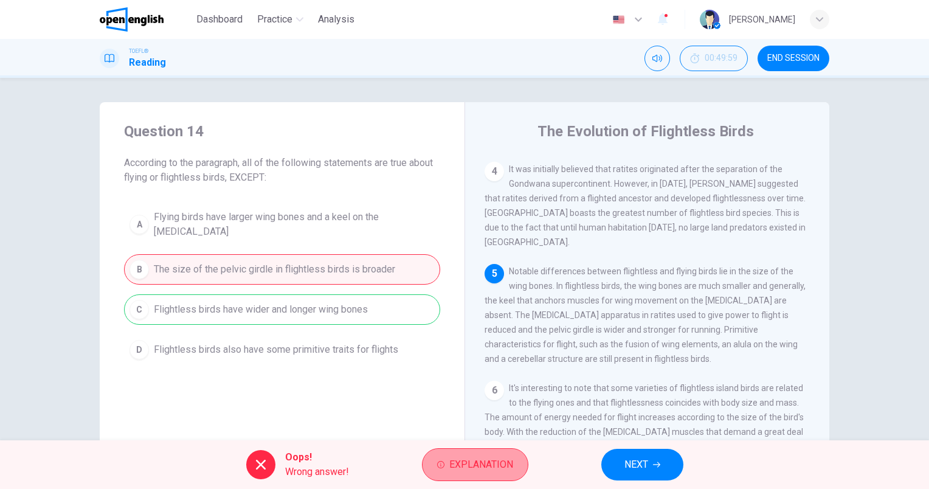
click at [483, 465] on span "Explanation" at bounding box center [481, 464] width 64 height 17
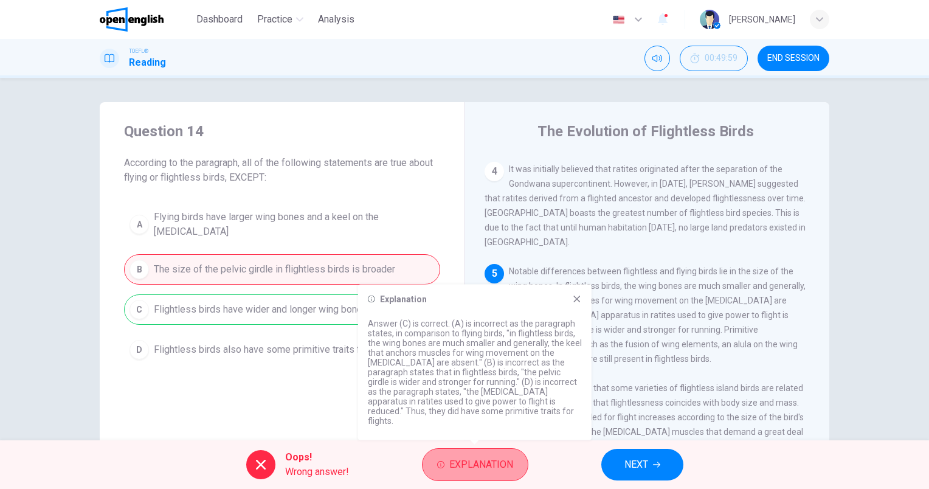
click at [486, 460] on span "Explanation" at bounding box center [481, 464] width 64 height 17
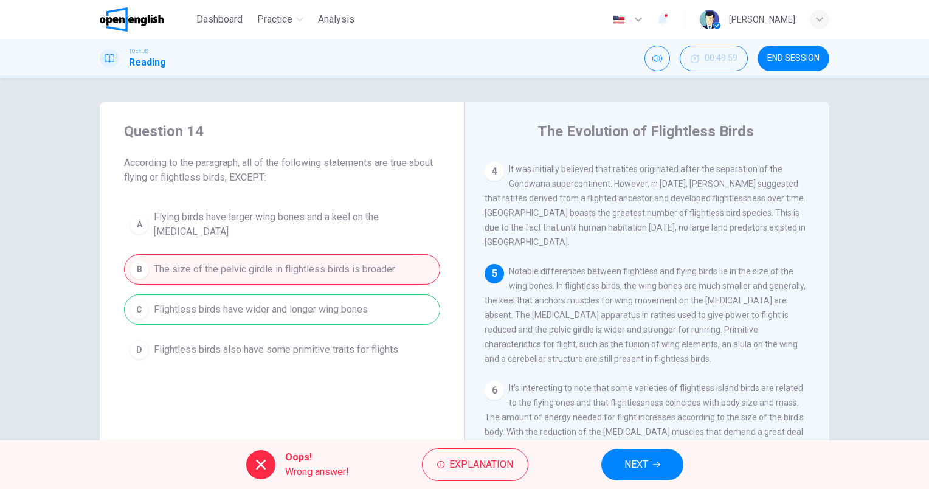
click at [637, 456] on span "NEXT" at bounding box center [637, 464] width 24 height 17
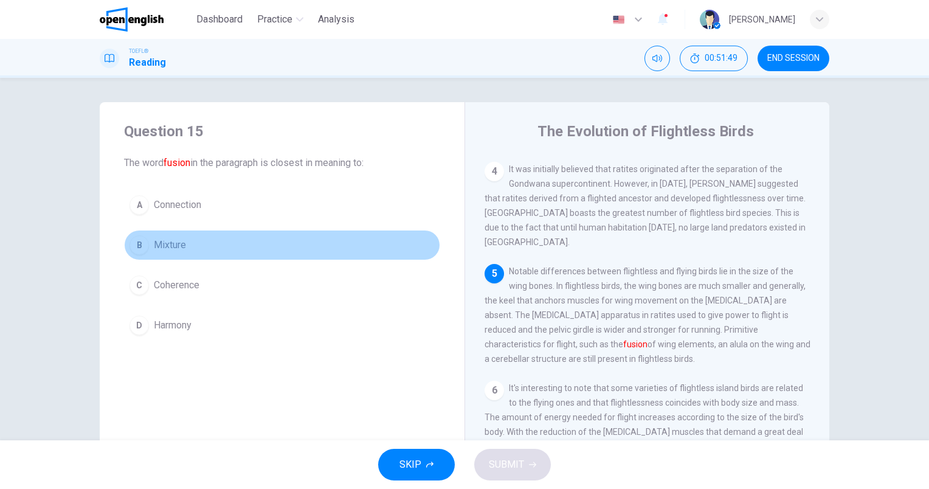
click at [161, 240] on span "Mixture" at bounding box center [170, 245] width 32 height 15
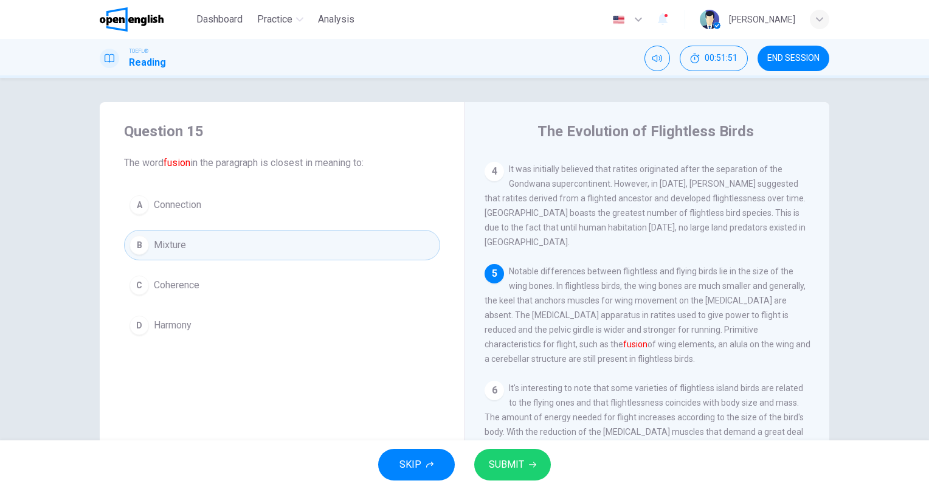
click at [500, 469] on span "SUBMIT" at bounding box center [506, 464] width 35 height 17
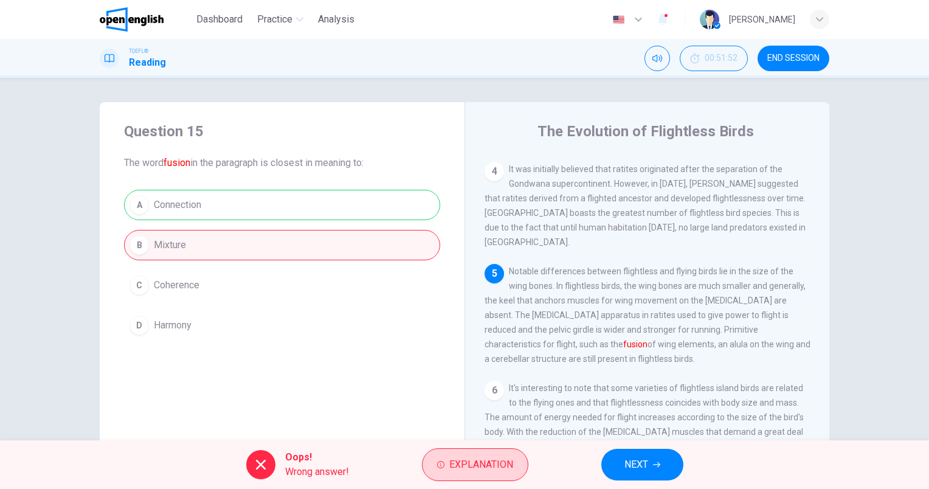
click at [491, 465] on span "Explanation" at bounding box center [481, 464] width 64 height 17
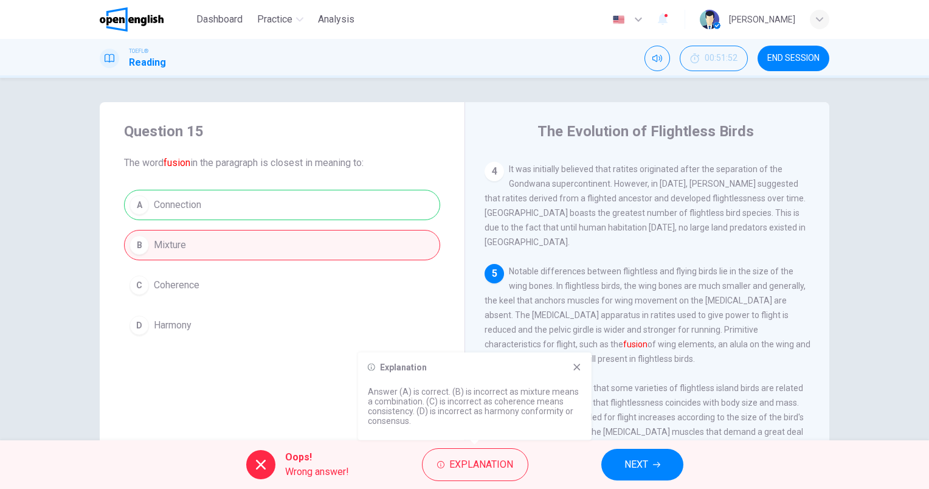
click at [574, 367] on icon at bounding box center [577, 367] width 10 height 10
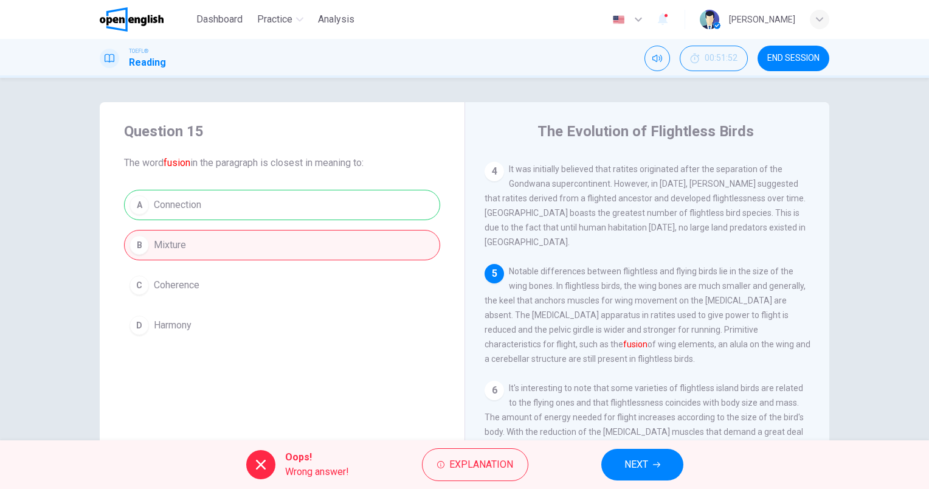
click at [635, 469] on span "NEXT" at bounding box center [637, 464] width 24 height 17
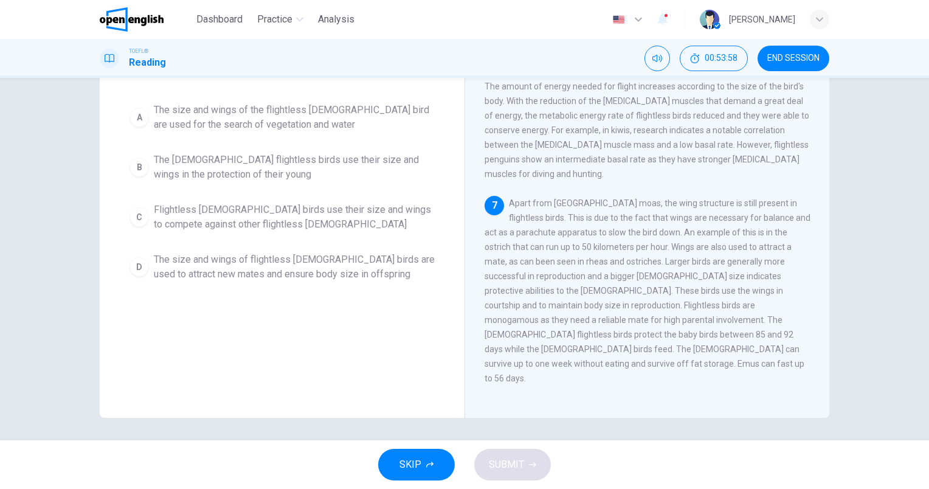
scroll to position [109, 0]
click at [345, 155] on span "The [DEMOGRAPHIC_DATA] flightless birds use their size and wings in the protect…" at bounding box center [294, 165] width 281 height 29
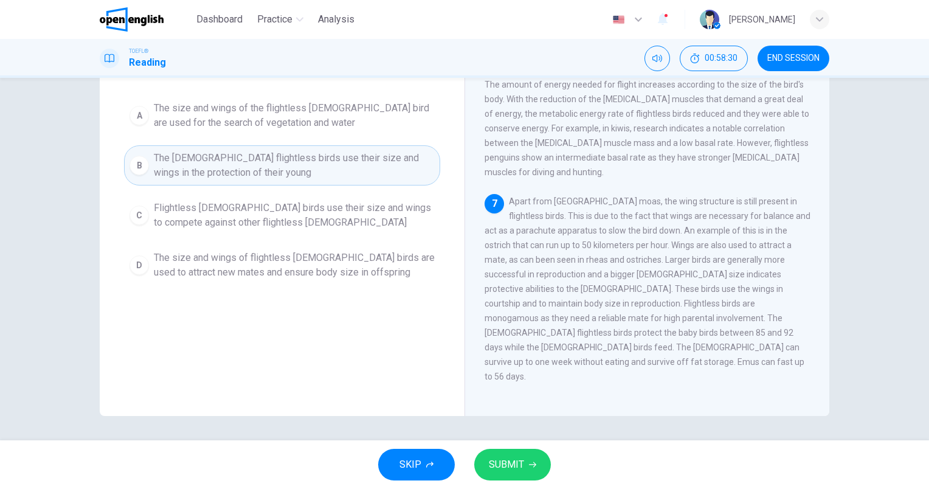
click at [515, 456] on span "SUBMIT" at bounding box center [506, 464] width 35 height 17
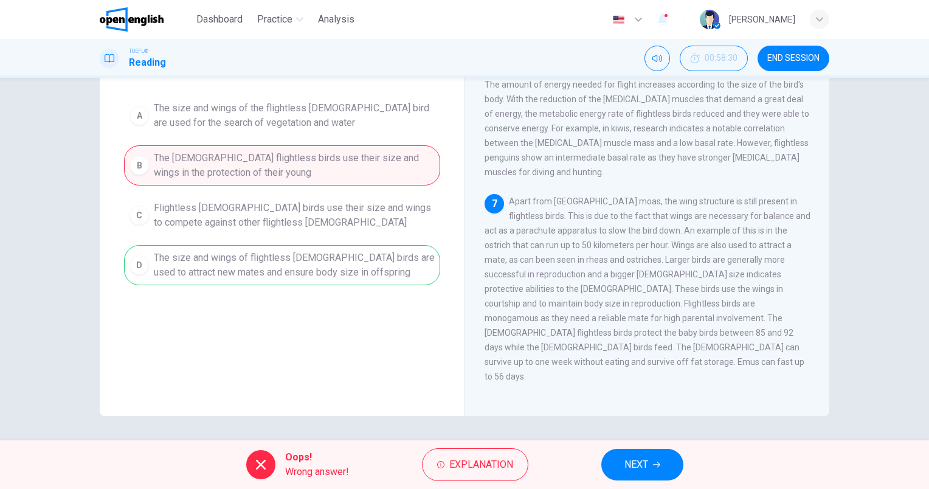
click at [783, 55] on span "END SESSION" at bounding box center [793, 59] width 52 height 10
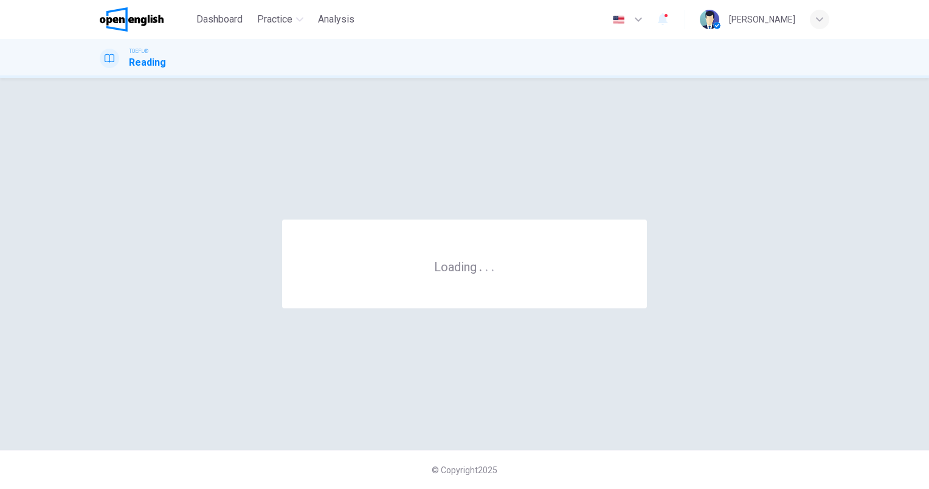
scroll to position [0, 0]
